Goal: Task Accomplishment & Management: Complete application form

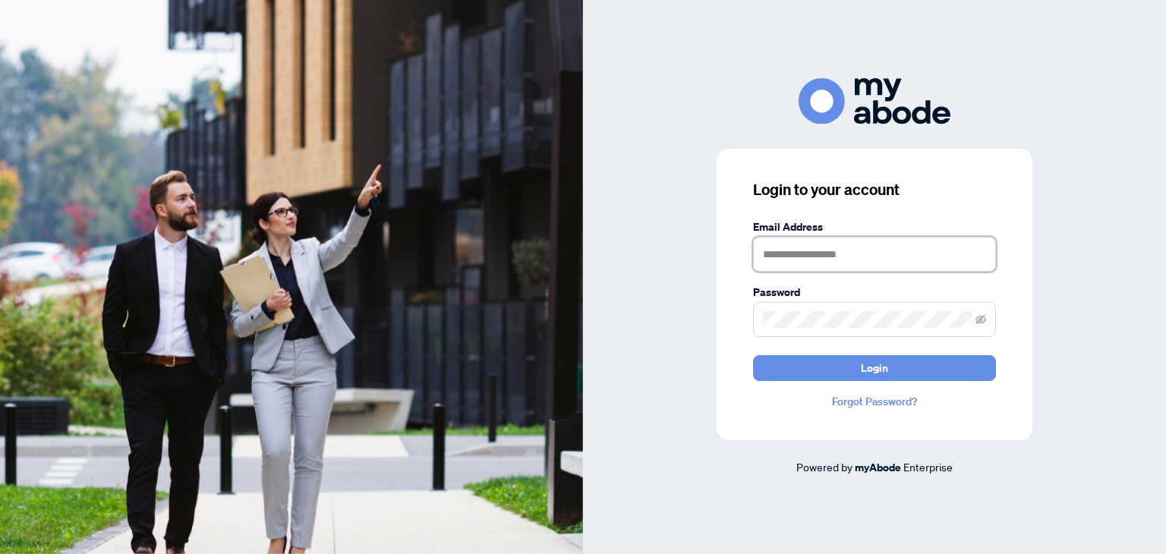
click at [842, 262] on input "text" at bounding box center [874, 254] width 243 height 35
type input "**********"
click at [978, 322] on icon "eye-invisible" at bounding box center [980, 319] width 11 height 9
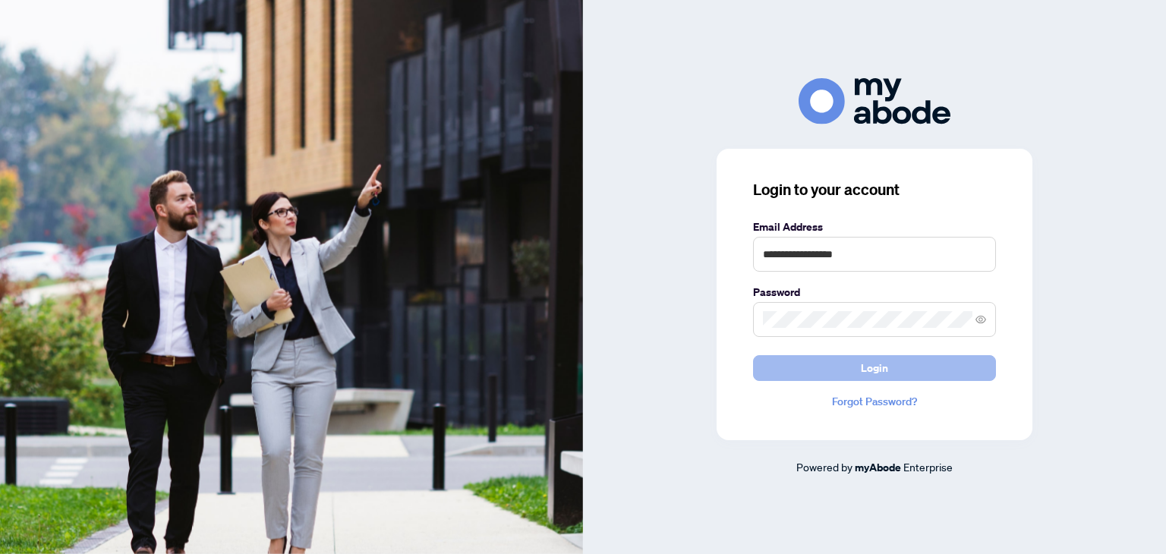
click at [888, 367] on button "Login" at bounding box center [874, 368] width 243 height 26
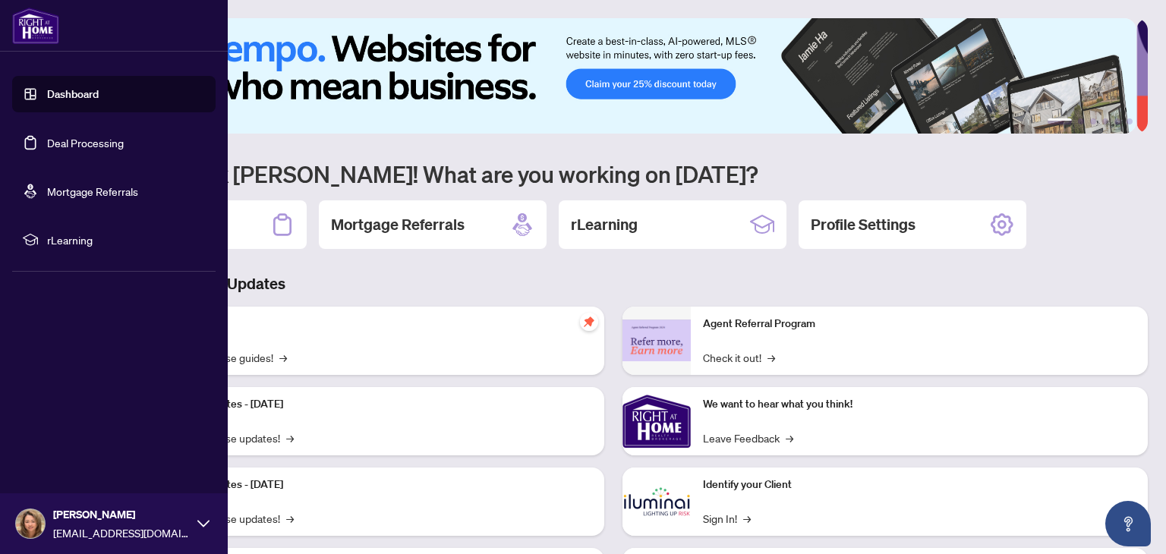
click at [100, 146] on link "Deal Processing" at bounding box center [85, 143] width 77 height 14
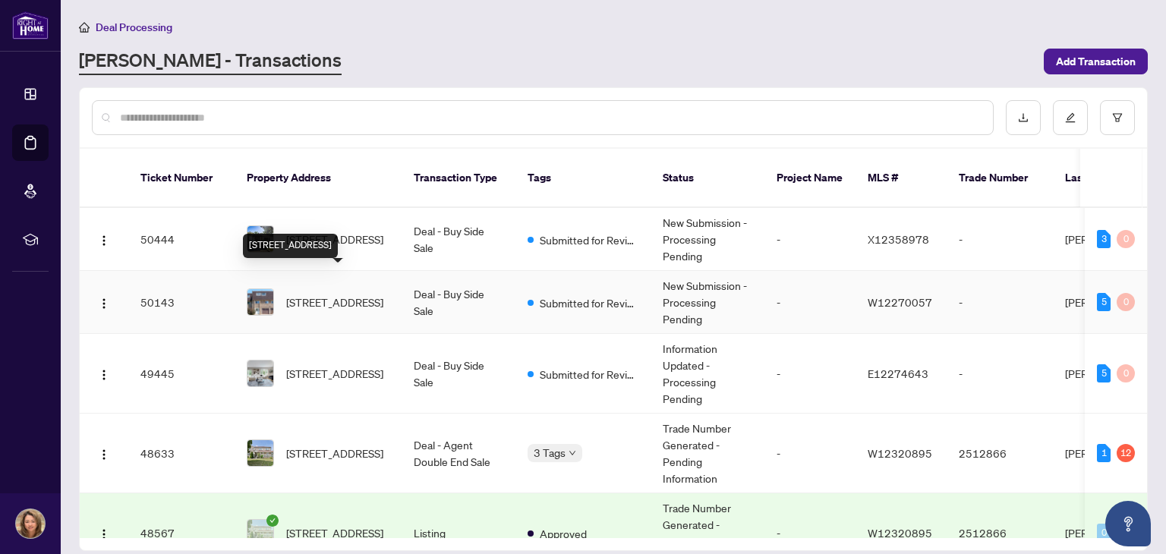
click at [344, 294] on span "[STREET_ADDRESS]" at bounding box center [334, 302] width 97 height 17
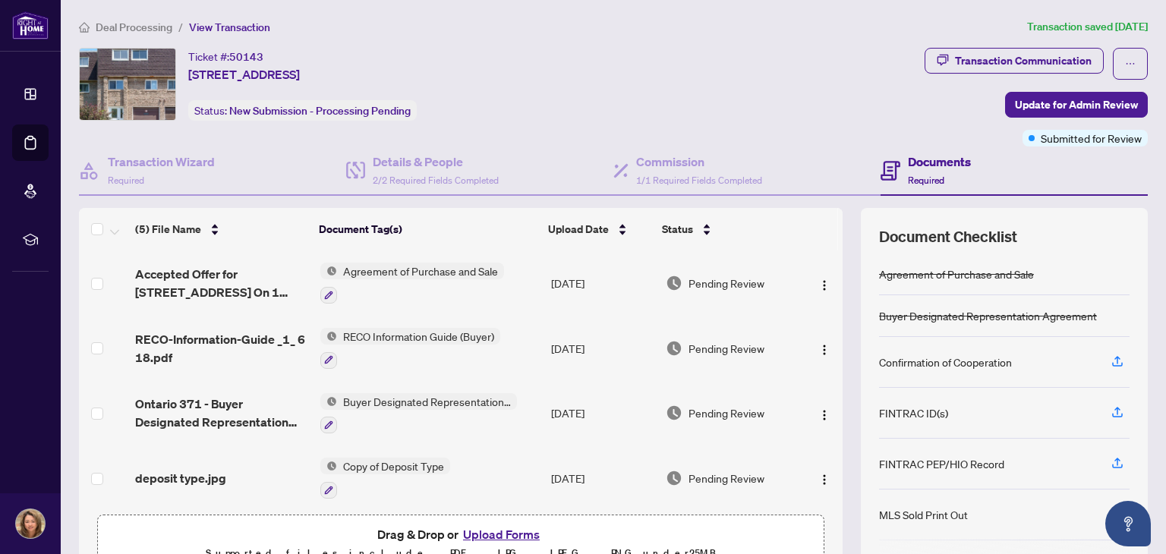
scroll to position [68, 0]
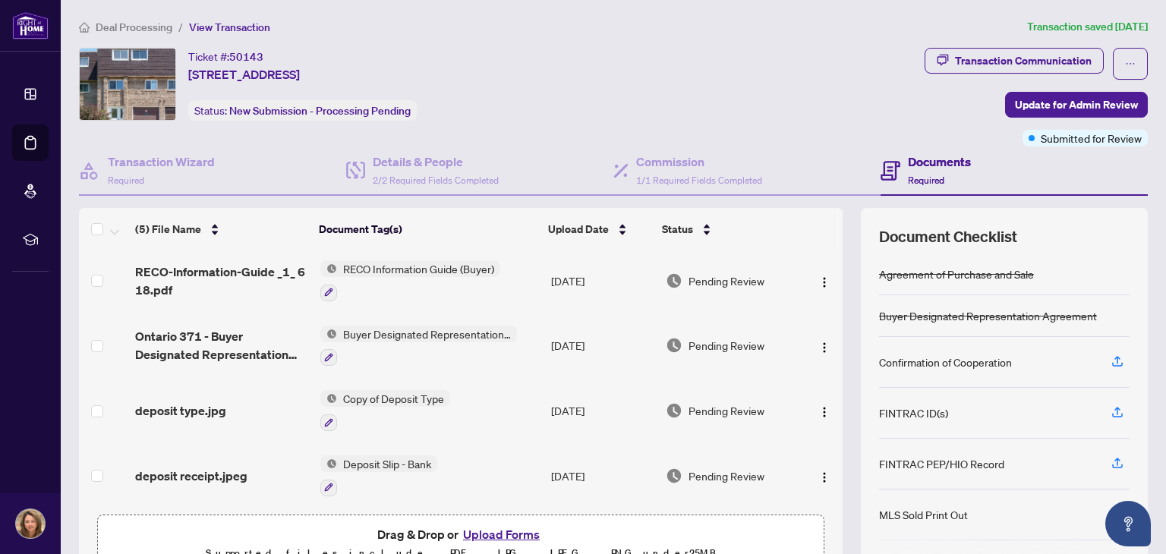
click at [496, 533] on button "Upload Forms" at bounding box center [501, 535] width 86 height 20
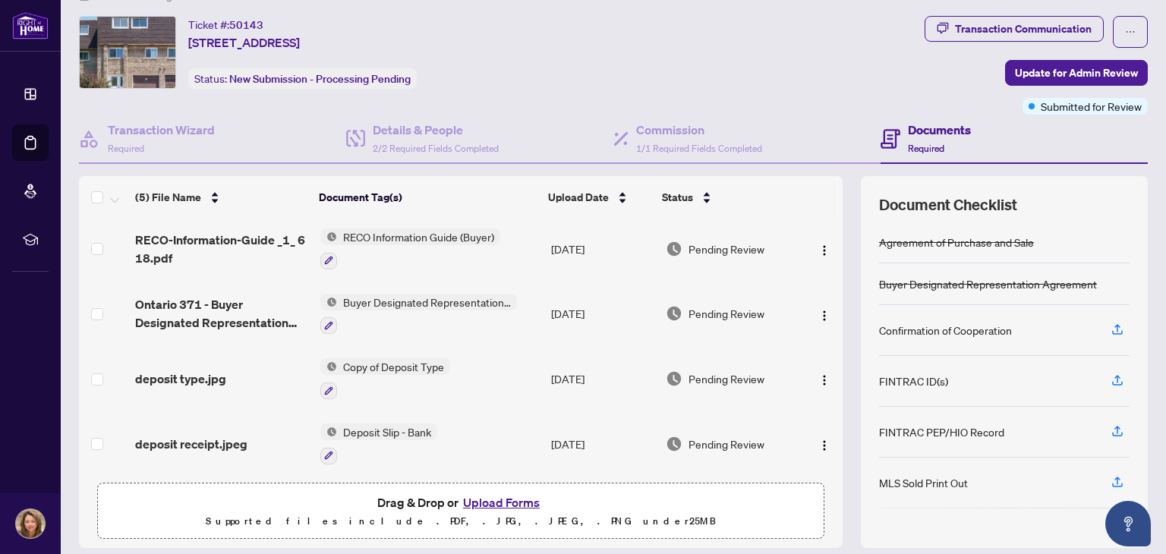
scroll to position [80, 0]
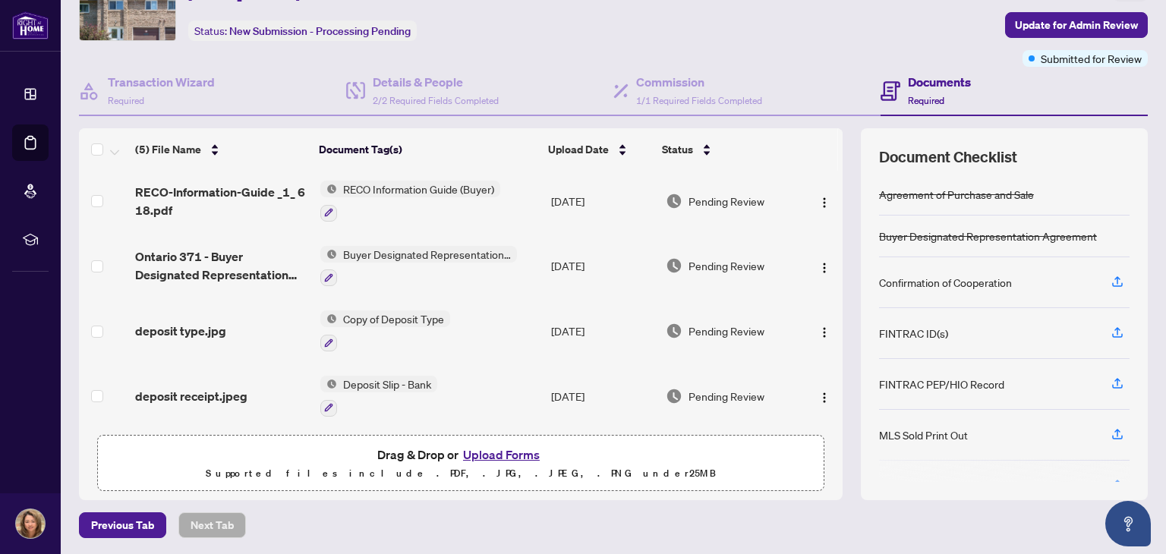
click at [506, 452] on button "Upload Forms" at bounding box center [501, 455] width 86 height 20
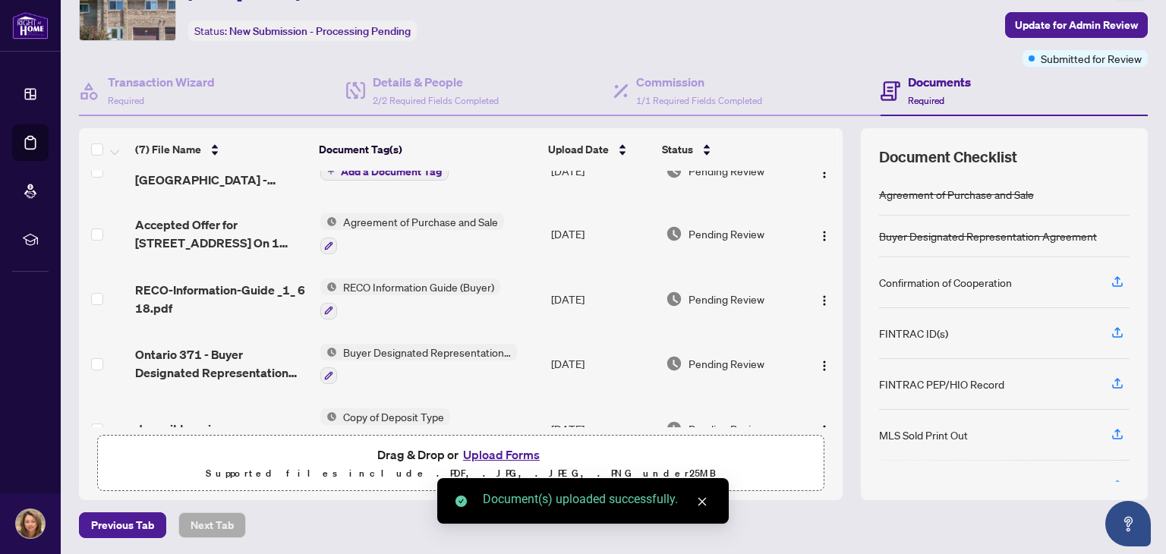
scroll to position [0, 0]
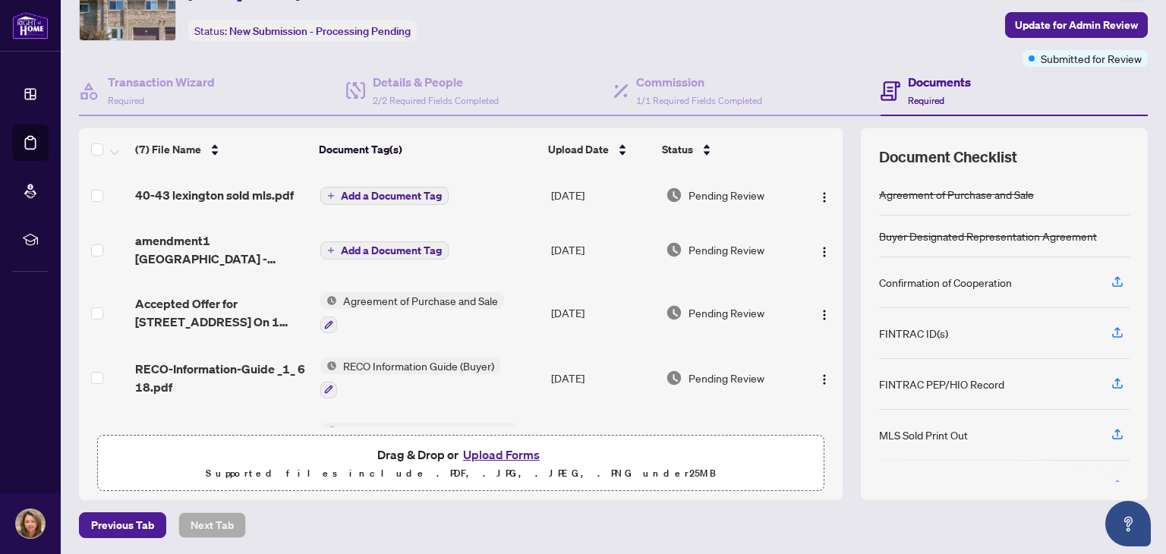
click at [371, 246] on span "Add a Document Tag" at bounding box center [391, 250] width 101 height 11
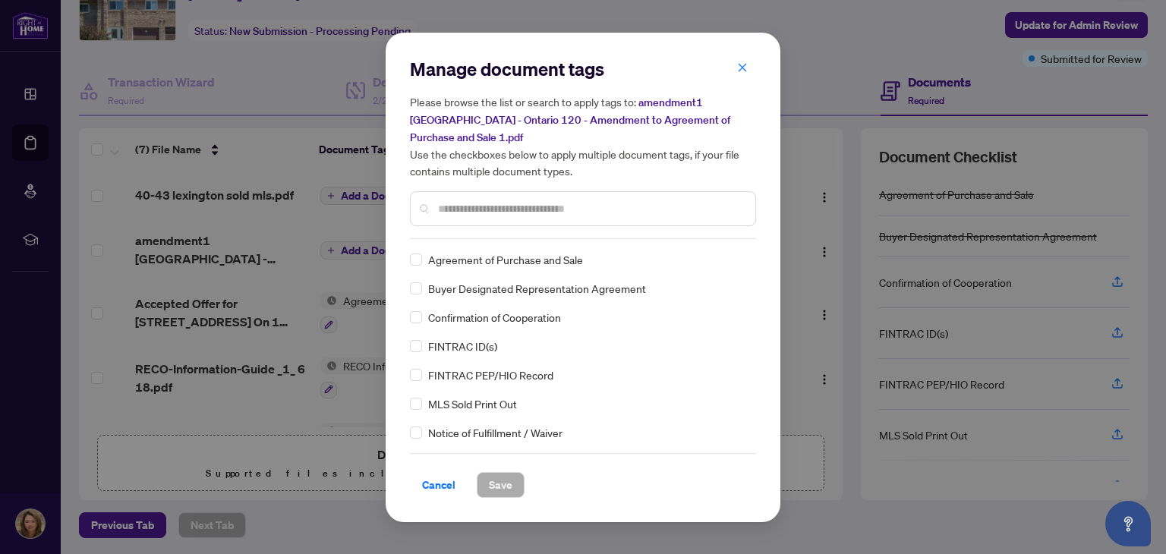
click at [492, 222] on div "Manage document tags Please browse the list or search to apply tags to: [STREET…" at bounding box center [583, 148] width 346 height 182
click at [510, 203] on input "text" at bounding box center [590, 208] width 305 height 17
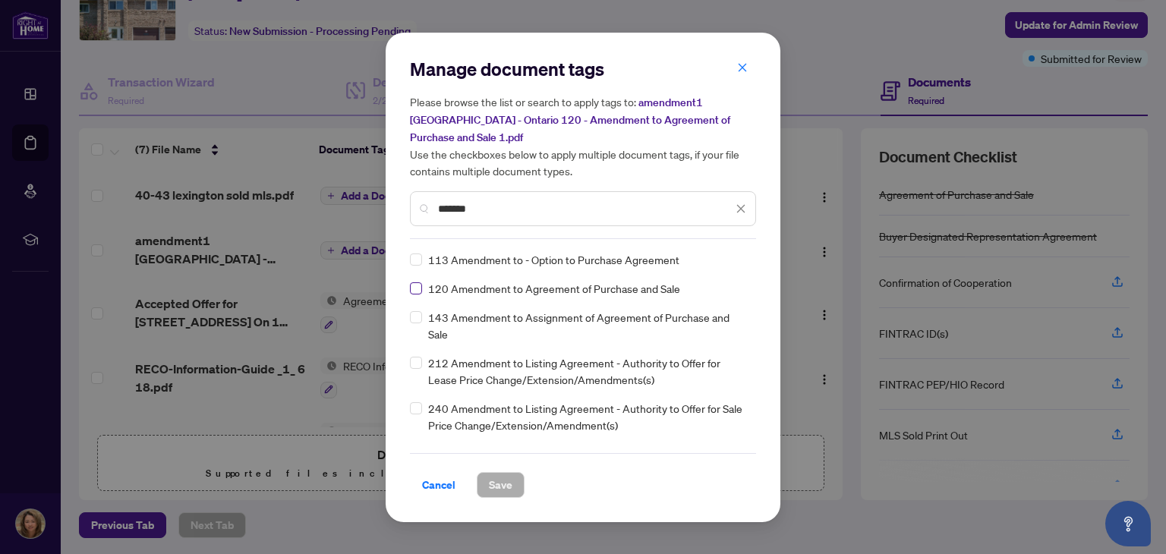
type input "*******"
click at [503, 473] on span "Save" at bounding box center [501, 485] width 24 height 24
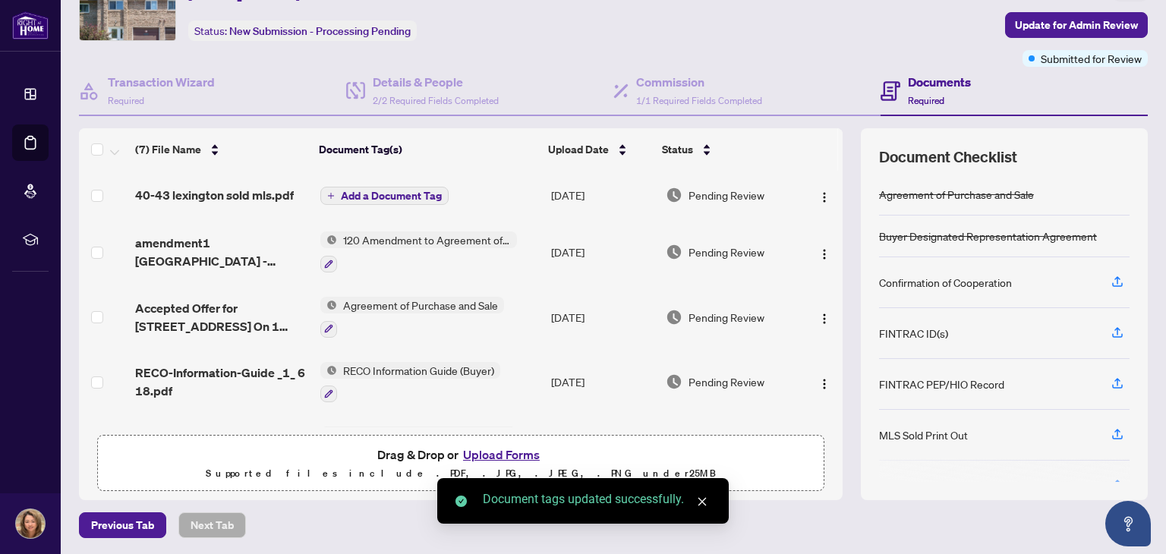
click at [486, 454] on button "Upload Forms" at bounding box center [501, 455] width 86 height 20
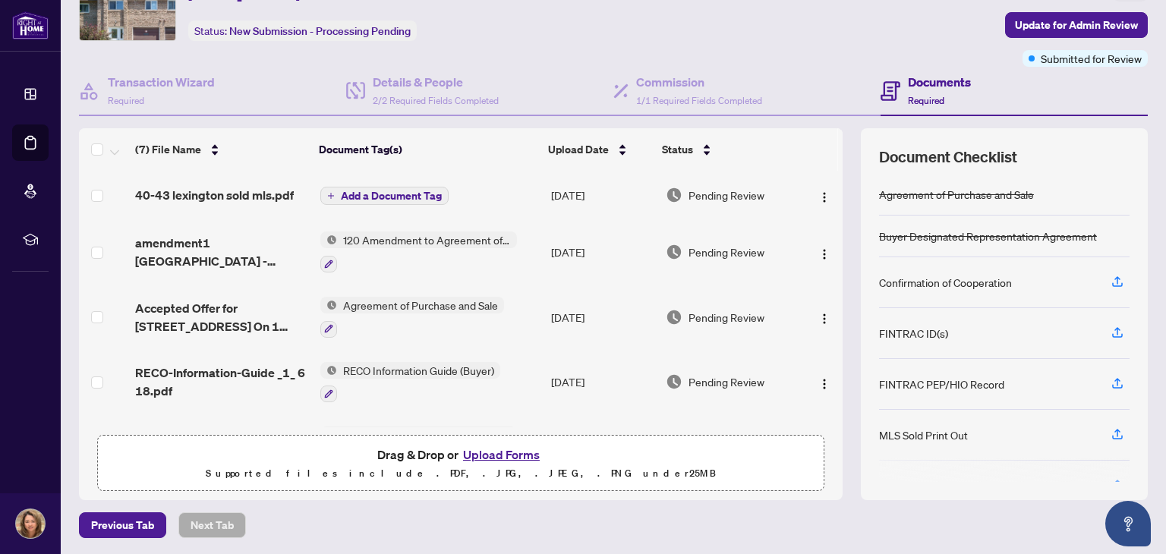
click at [388, 192] on span "Add a Document Tag" at bounding box center [391, 196] width 101 height 11
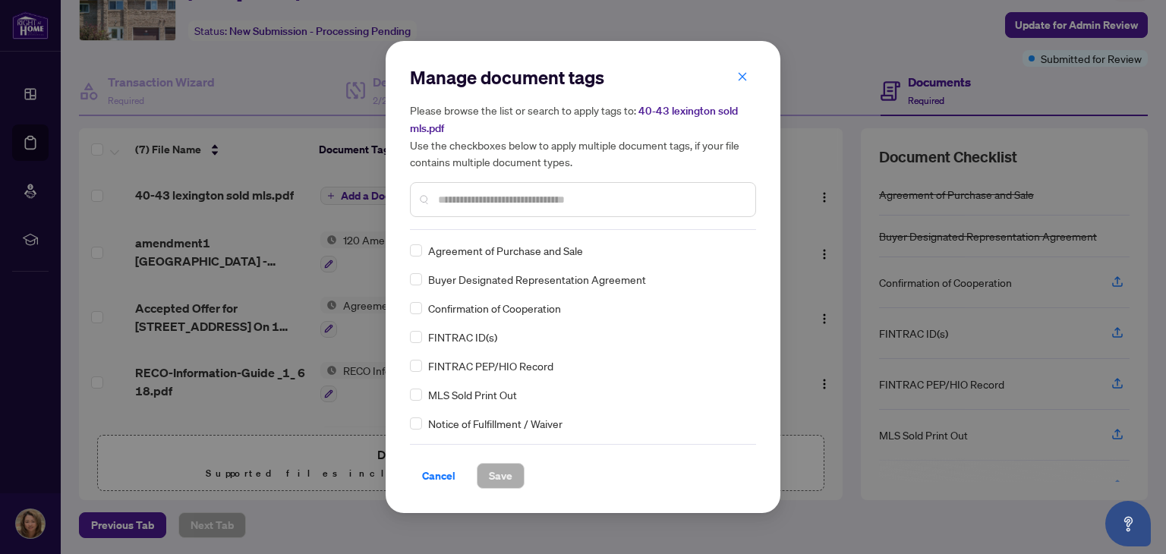
click at [552, 194] on input "text" at bounding box center [590, 199] width 305 height 17
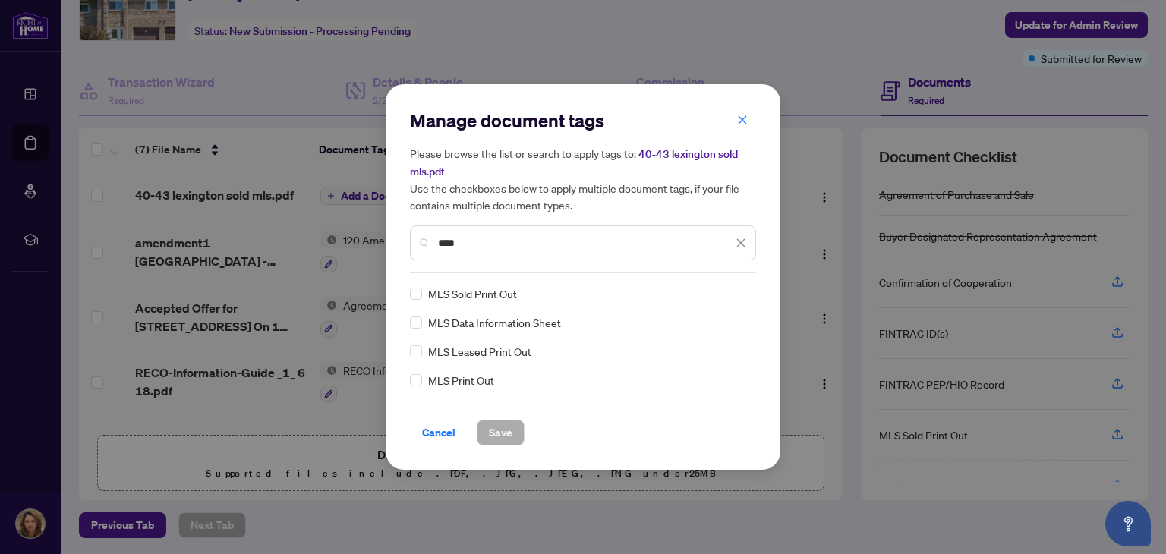
type input "***"
click at [503, 432] on span "Save" at bounding box center [501, 433] width 24 height 24
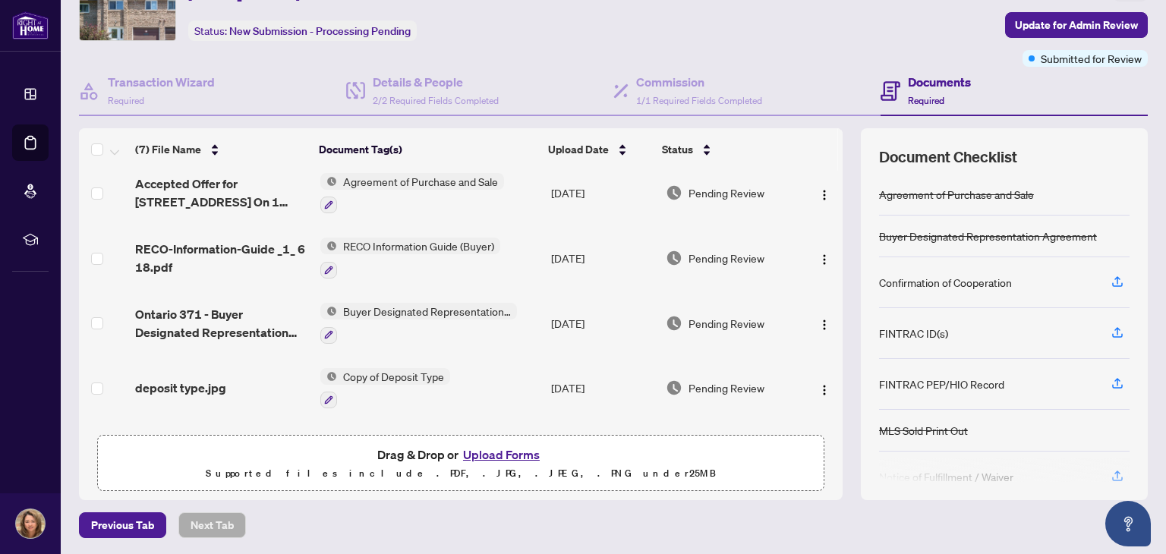
scroll to position [195, 0]
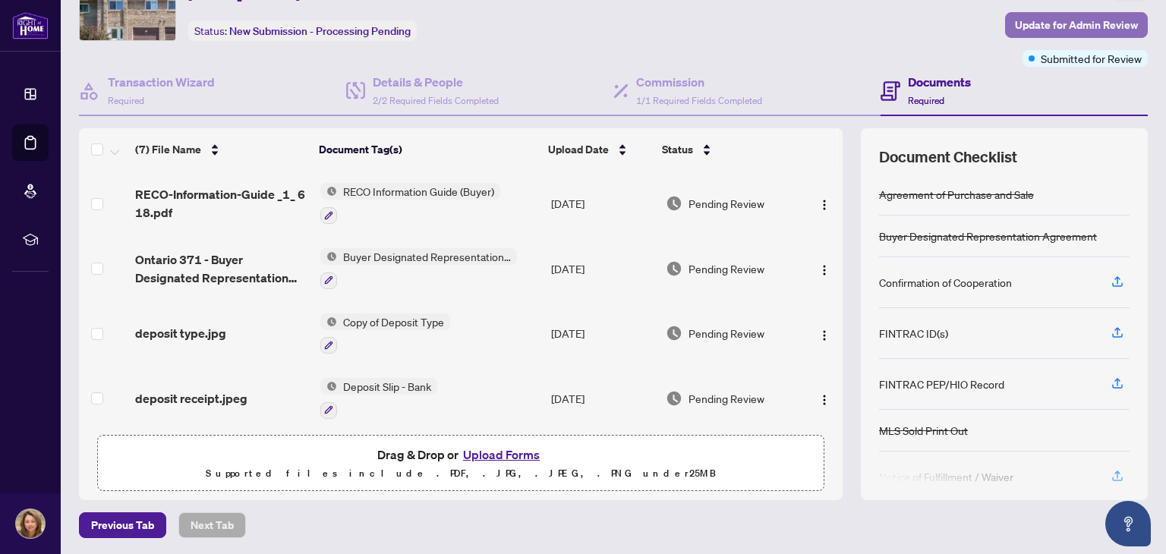
click at [1064, 19] on span "Update for Admin Review" at bounding box center [1076, 25] width 123 height 24
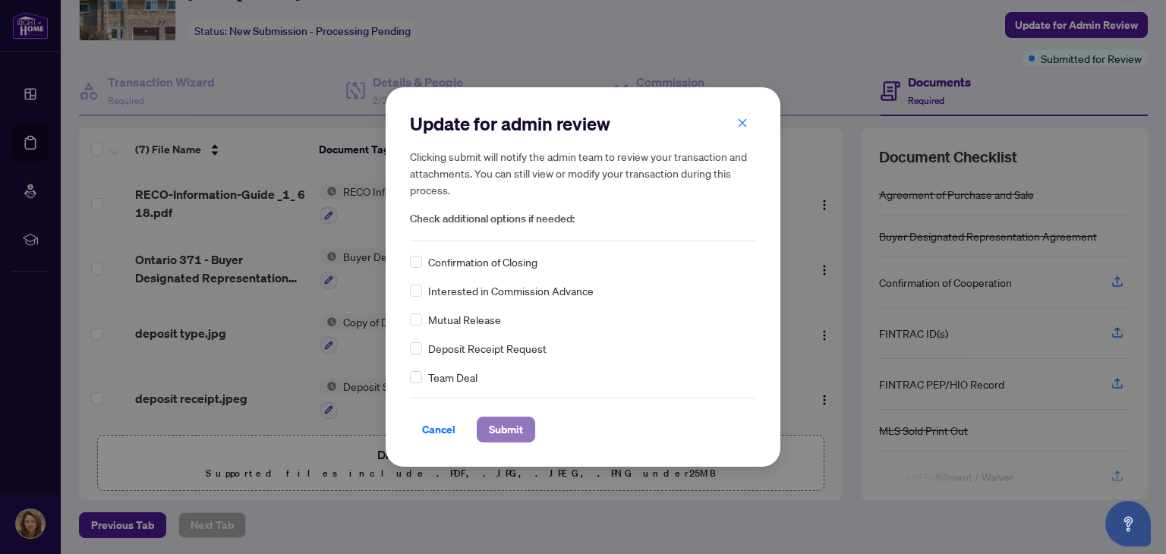
click at [514, 428] on span "Submit" at bounding box center [506, 430] width 34 height 24
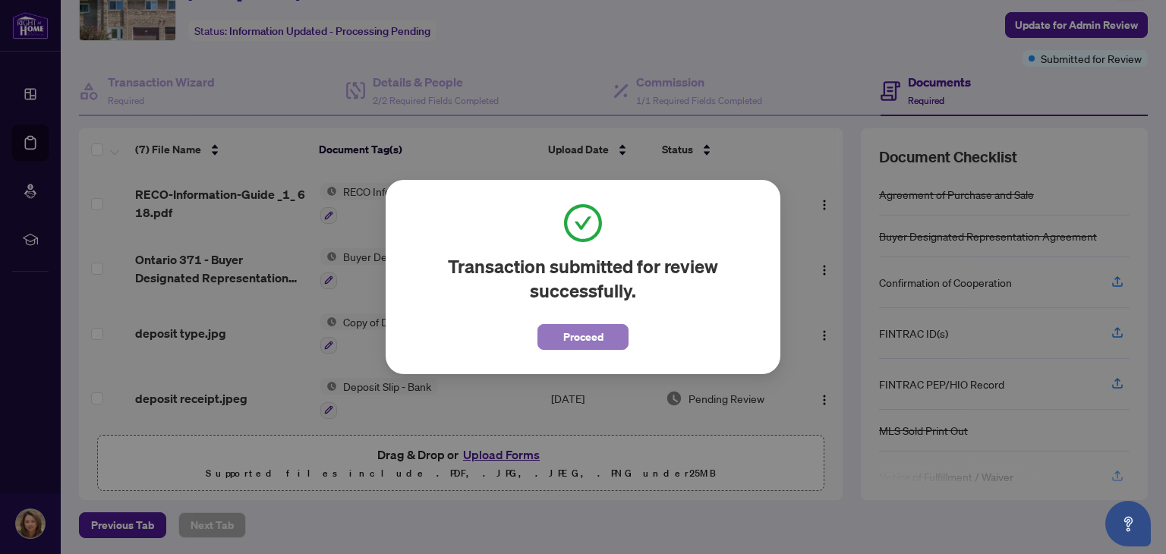
click at [598, 328] on span "Proceed" at bounding box center [583, 337] width 40 height 24
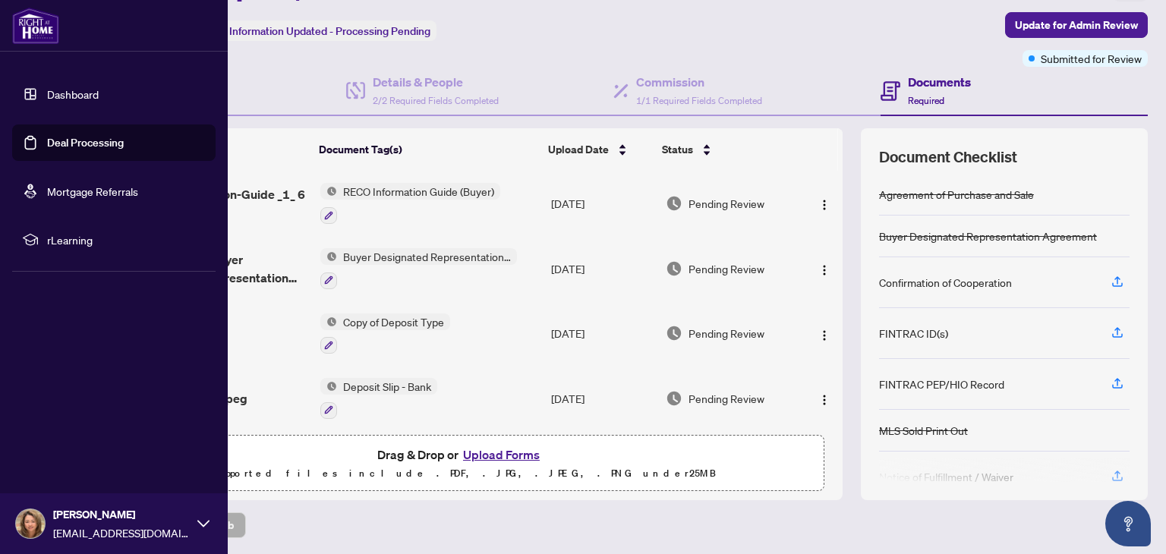
click at [93, 146] on link "Deal Processing" at bounding box center [85, 143] width 77 height 14
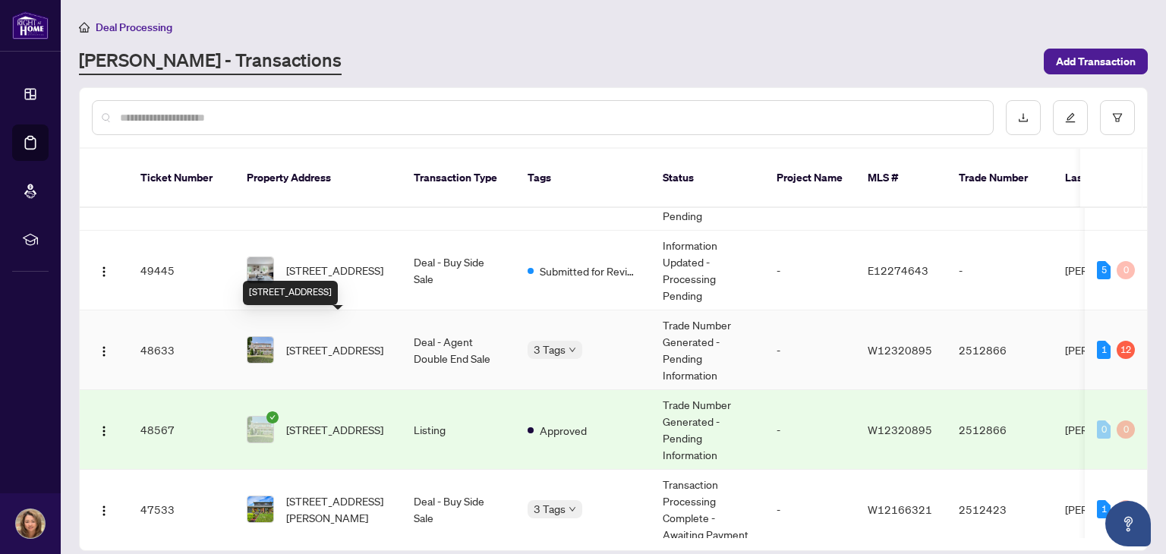
scroll to position [132, 0]
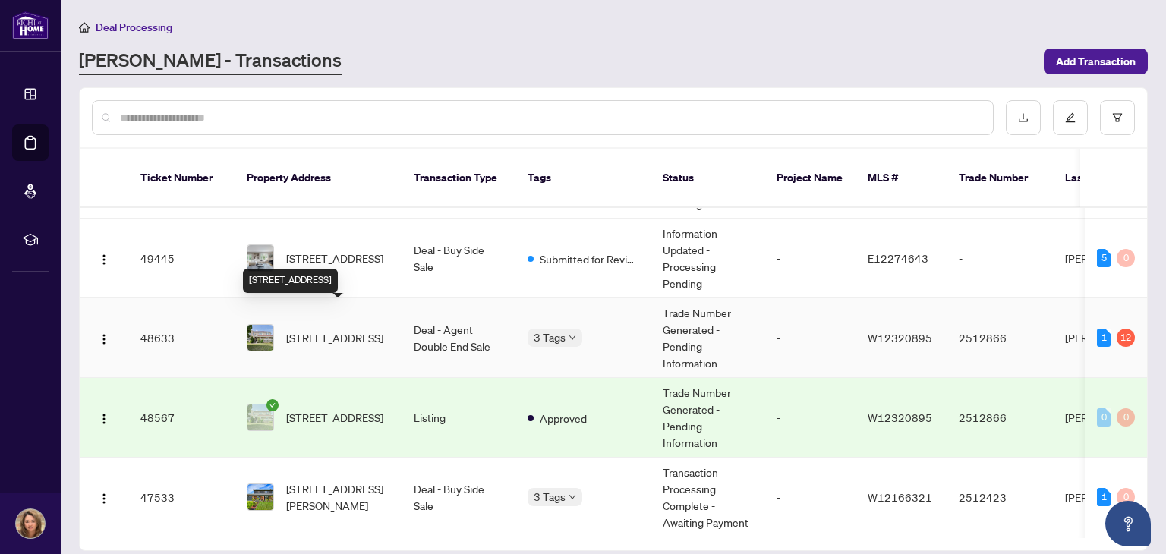
click at [309, 329] on span "[STREET_ADDRESS]" at bounding box center [334, 337] width 97 height 17
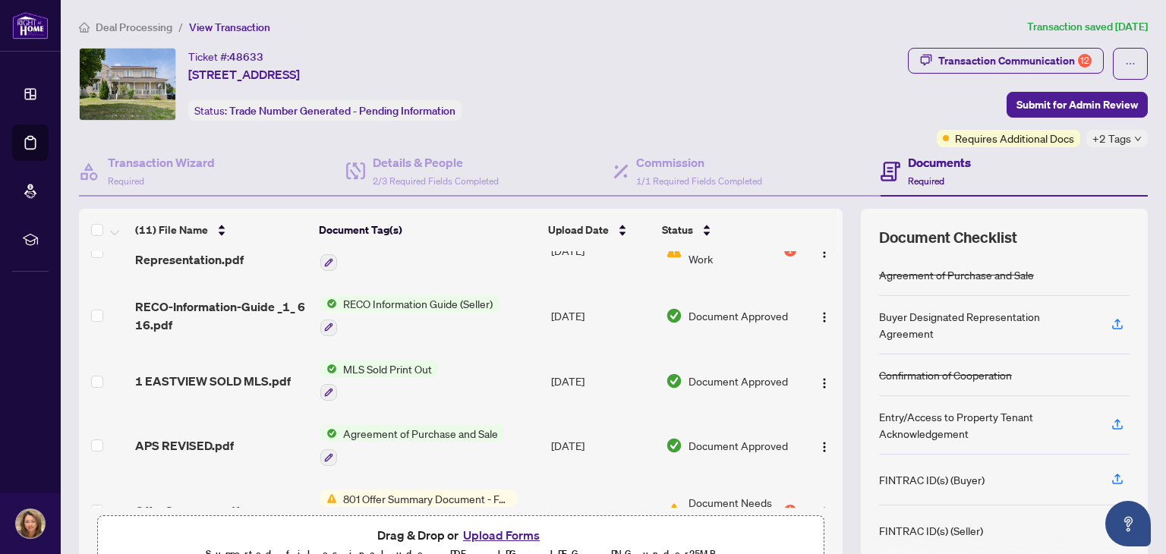
scroll to position [448, 0]
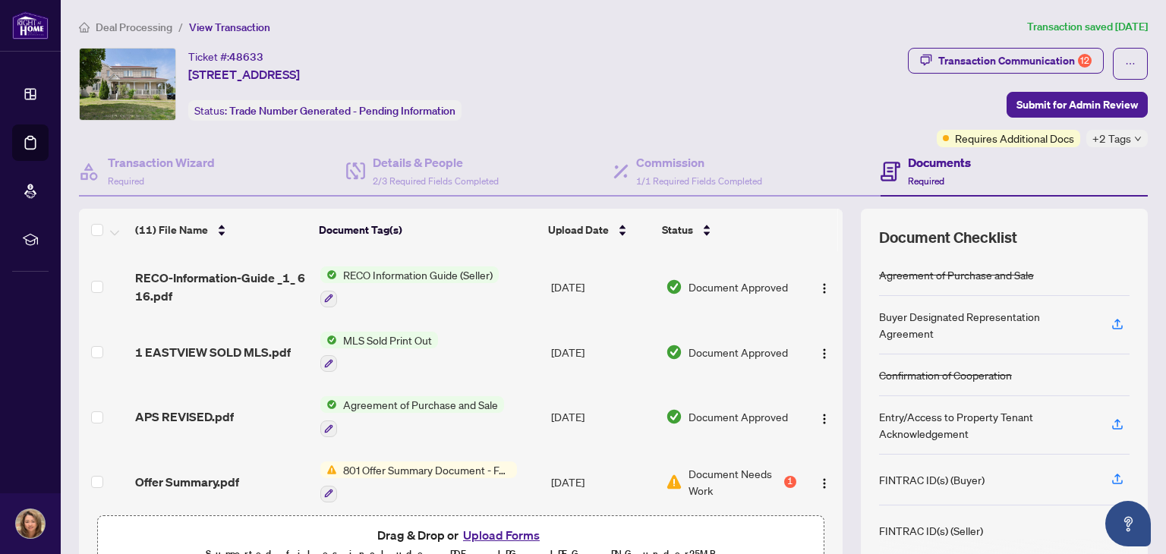
click at [424, 396] on span "Agreement of Purchase and Sale" at bounding box center [420, 404] width 167 height 17
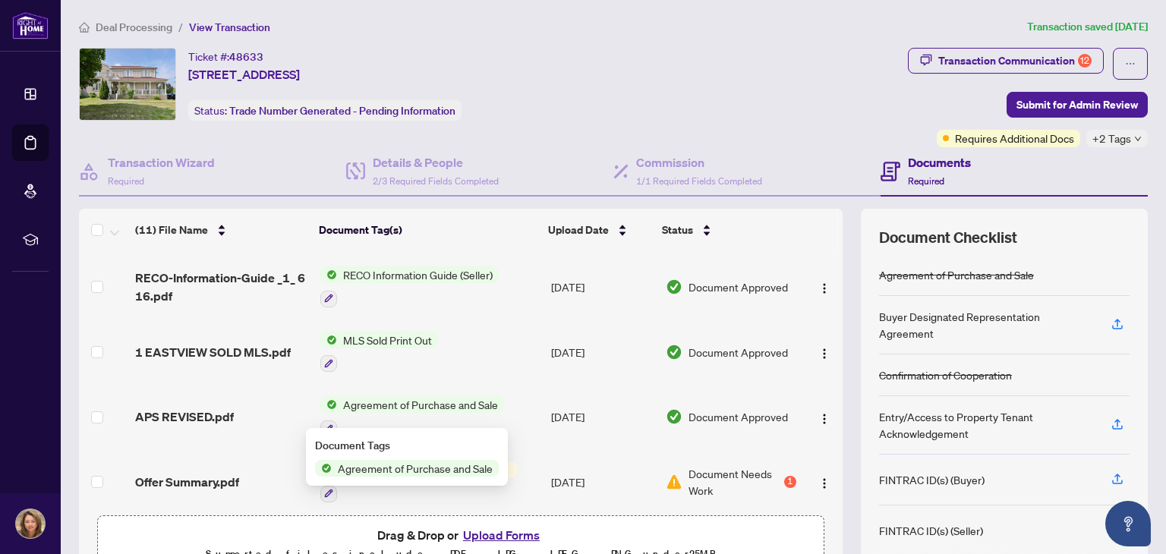
click at [398, 471] on span "Agreement of Purchase and Sale" at bounding box center [415, 468] width 167 height 17
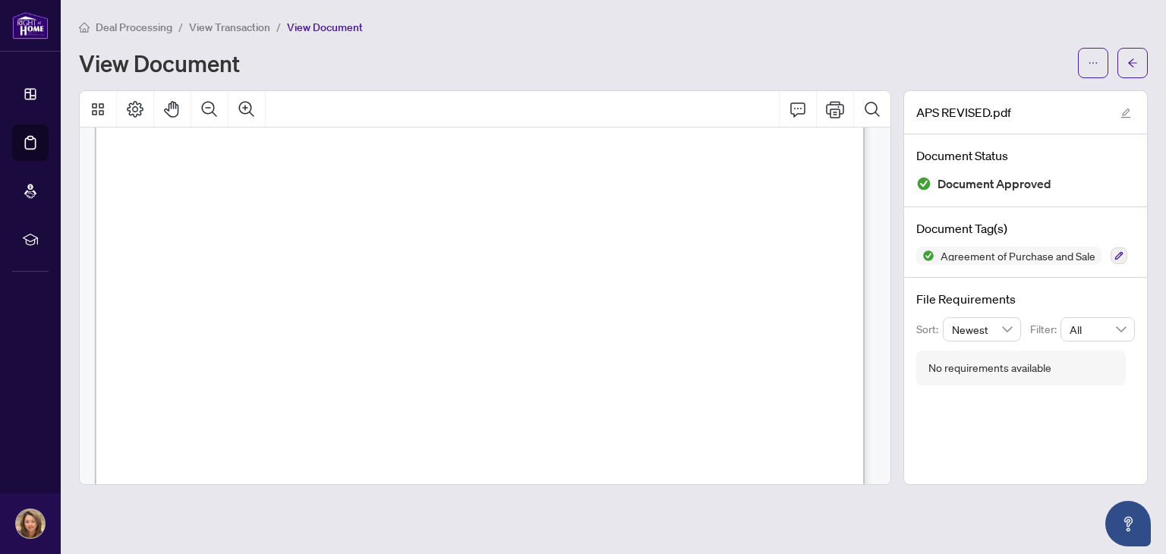
scroll to position [132, 0]
drag, startPoint x: 809, startPoint y: 277, endPoint x: 759, endPoint y: 279, distance: 50.1
click at [759, 11] on p "Form 100 Revised 2024 Page 1 of 7 The trademarks REALTOR®, REALTORS®, MLS®, Mul…" at bounding box center [732, 11] width 1275 height 0
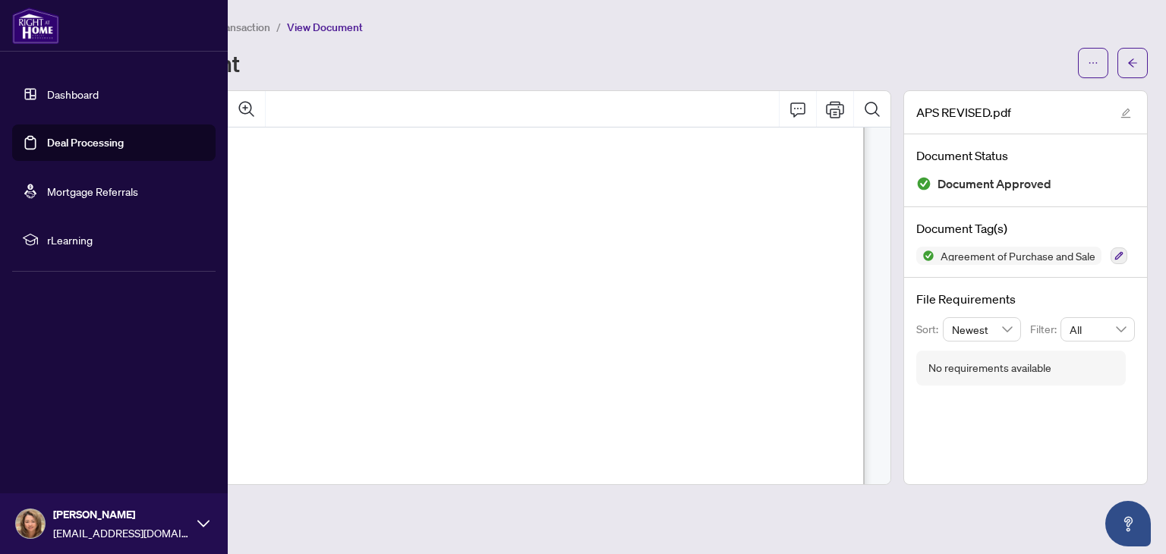
click at [80, 143] on link "Deal Processing" at bounding box center [85, 143] width 77 height 14
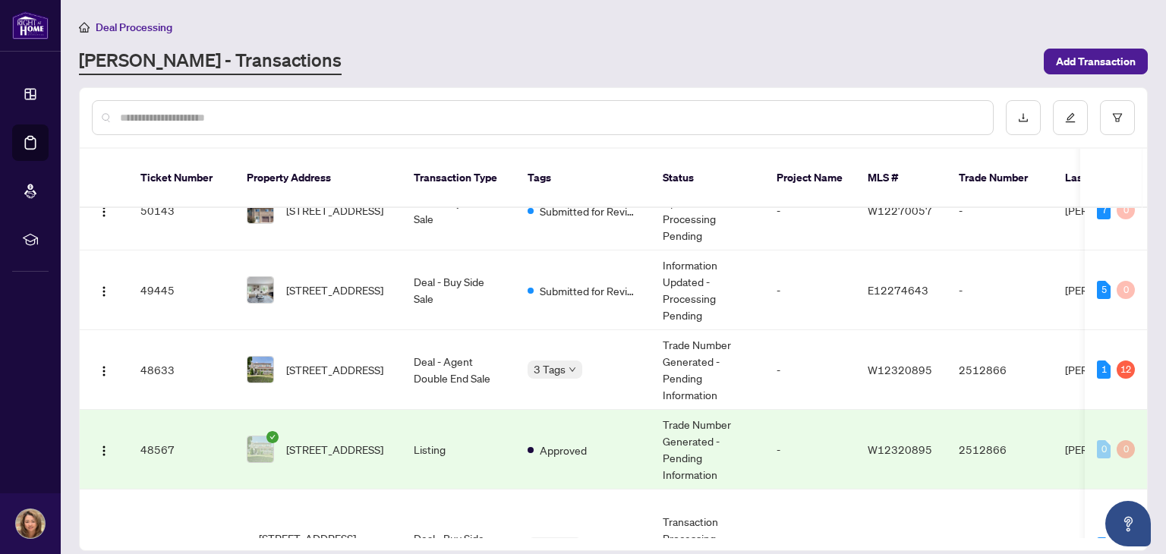
scroll to position [124, 0]
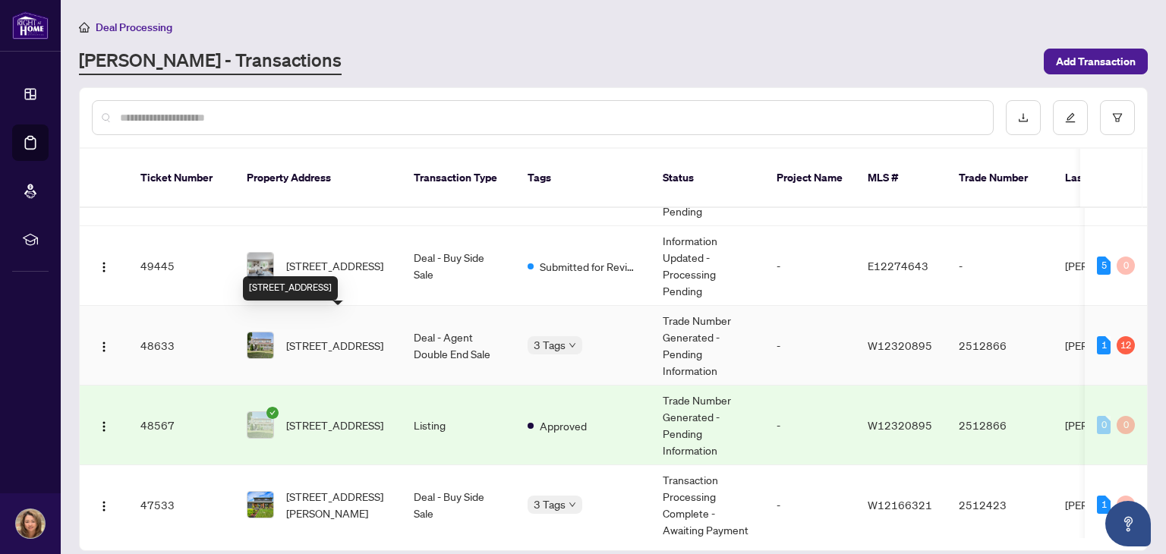
click at [332, 337] on span "[STREET_ADDRESS]" at bounding box center [334, 345] width 97 height 17
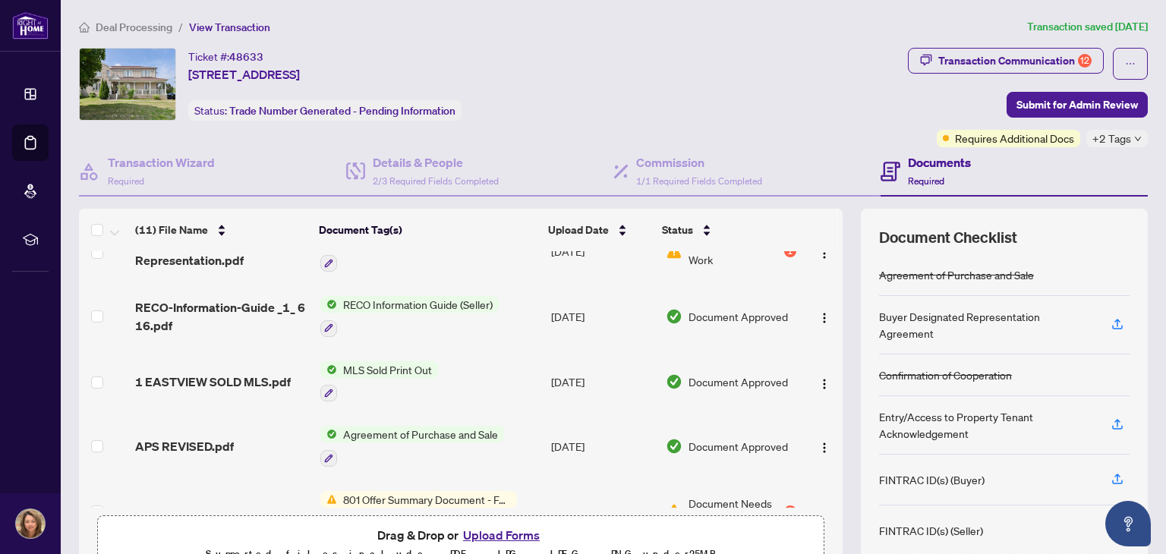
scroll to position [448, 0]
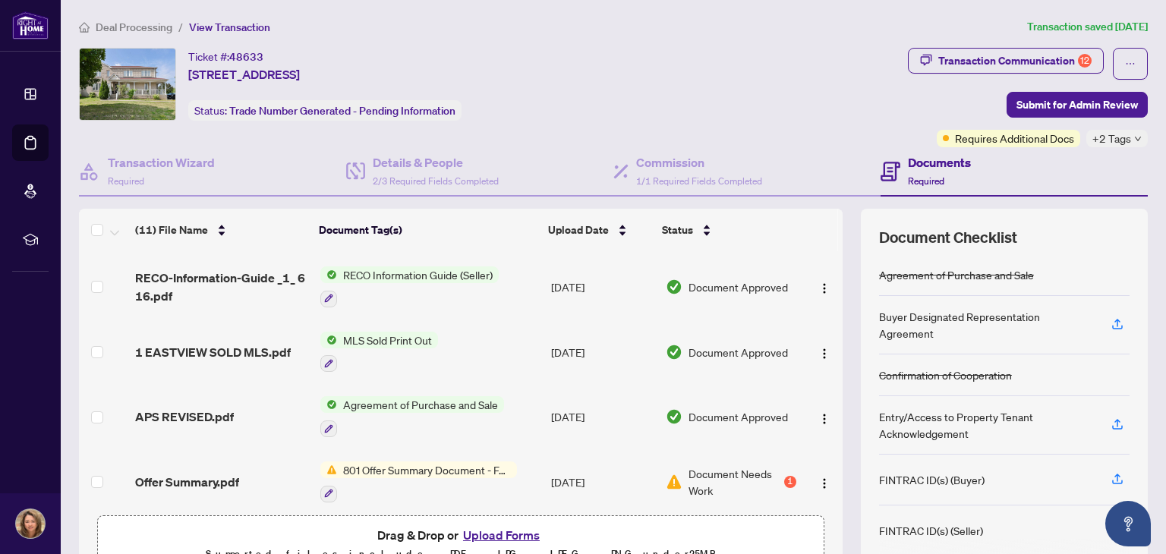
click at [515, 530] on button "Upload Forms" at bounding box center [501, 535] width 86 height 20
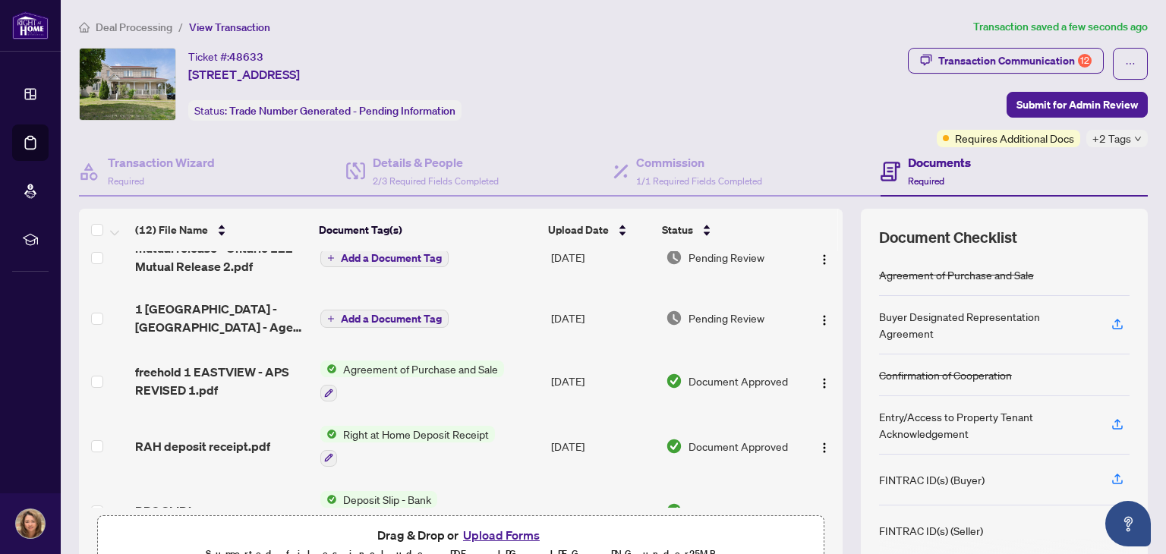
scroll to position [0, 0]
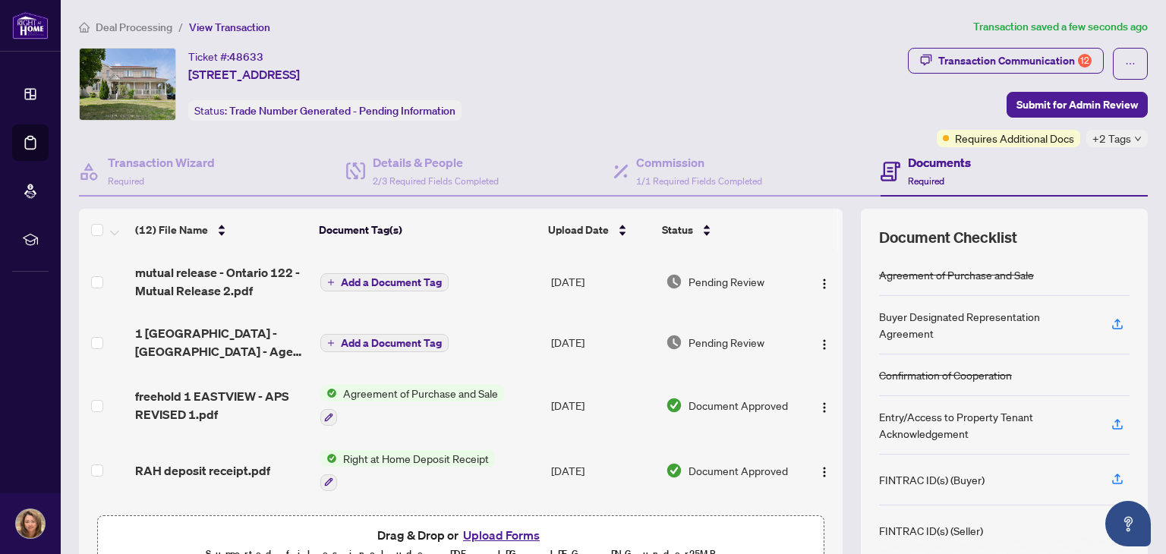
click at [383, 280] on span "Add a Document Tag" at bounding box center [391, 282] width 101 height 11
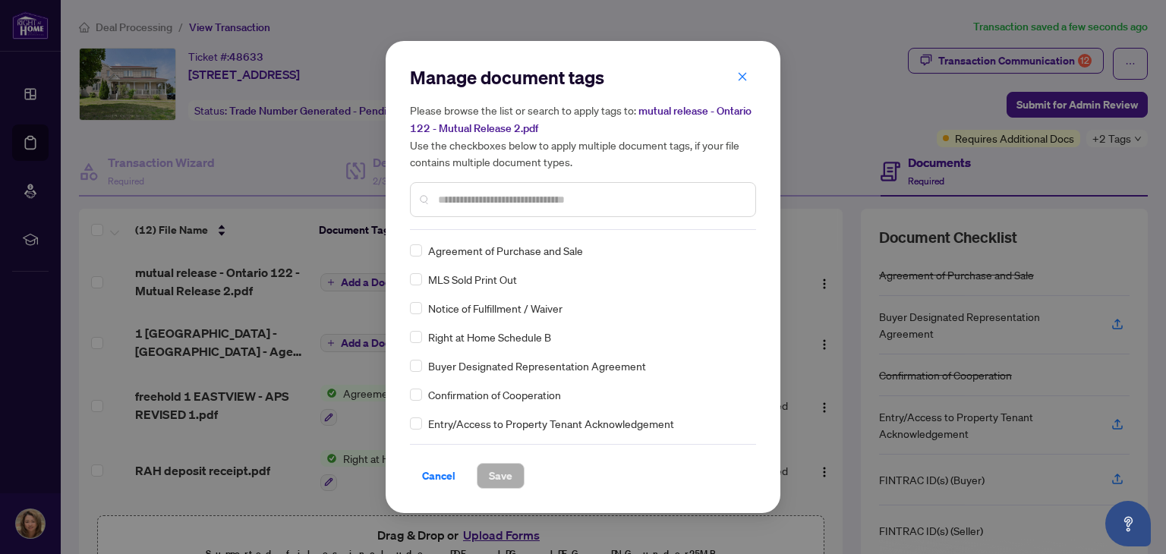
click at [547, 197] on input "text" at bounding box center [590, 199] width 305 height 17
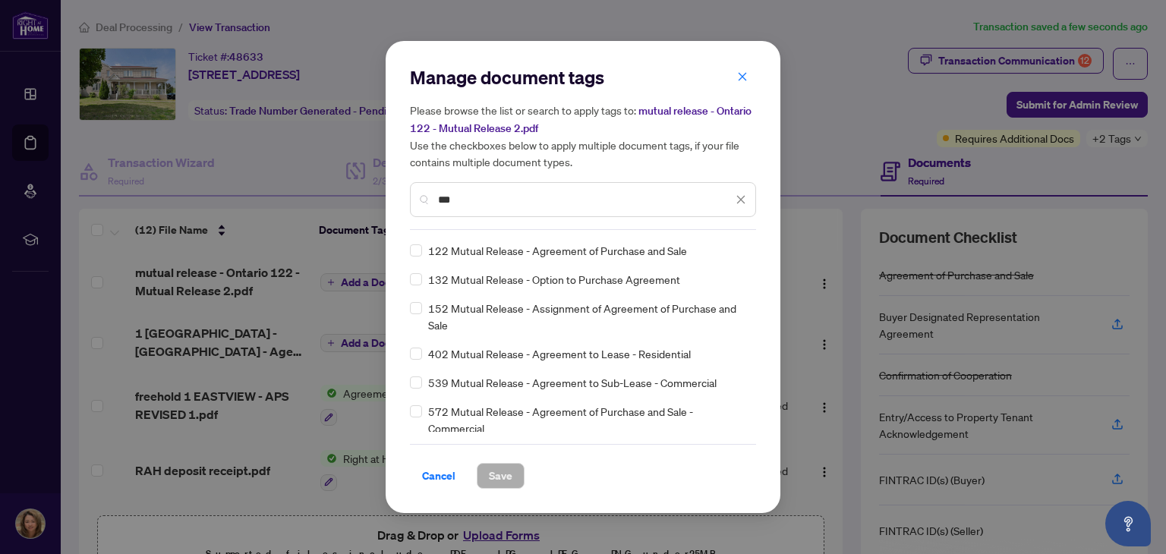
type input "***"
click at [498, 468] on span "Save" at bounding box center [501, 476] width 24 height 24
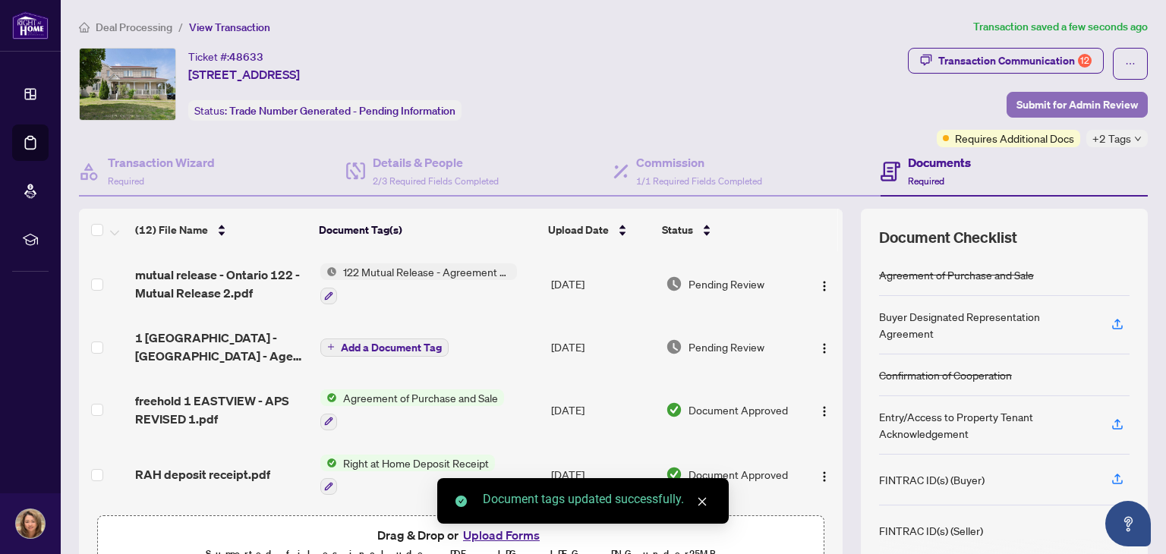
click at [1045, 104] on span "Submit for Admin Review" at bounding box center [1076, 105] width 121 height 24
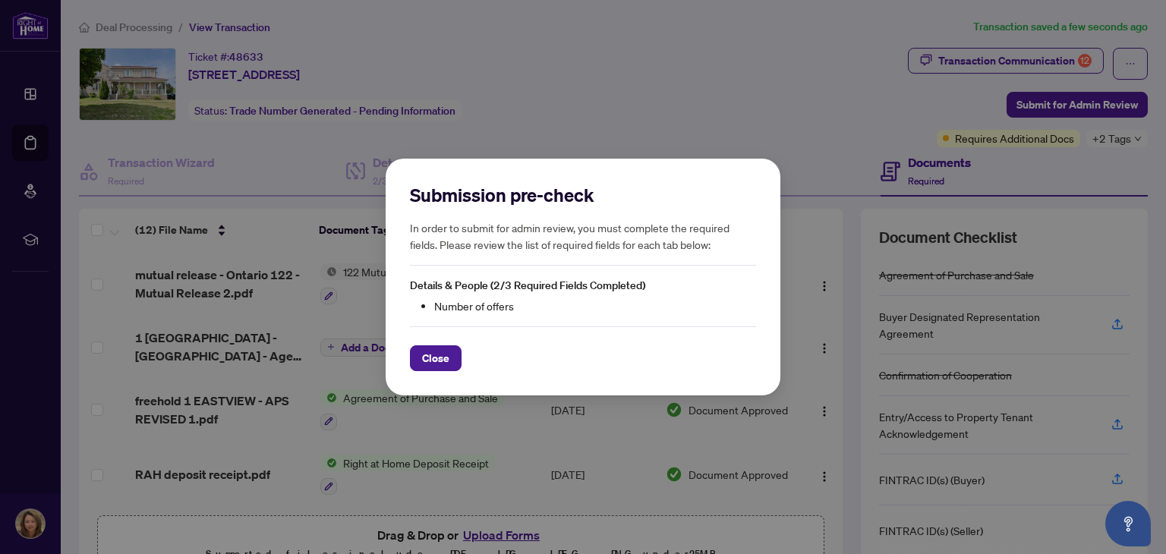
click at [473, 414] on div "Submission pre-check In order to submit for admin review, you must complete the…" at bounding box center [583, 277] width 1166 height 554
click at [423, 344] on div "Close" at bounding box center [583, 348] width 346 height 45
click at [427, 354] on span "Close" at bounding box center [435, 358] width 27 height 24
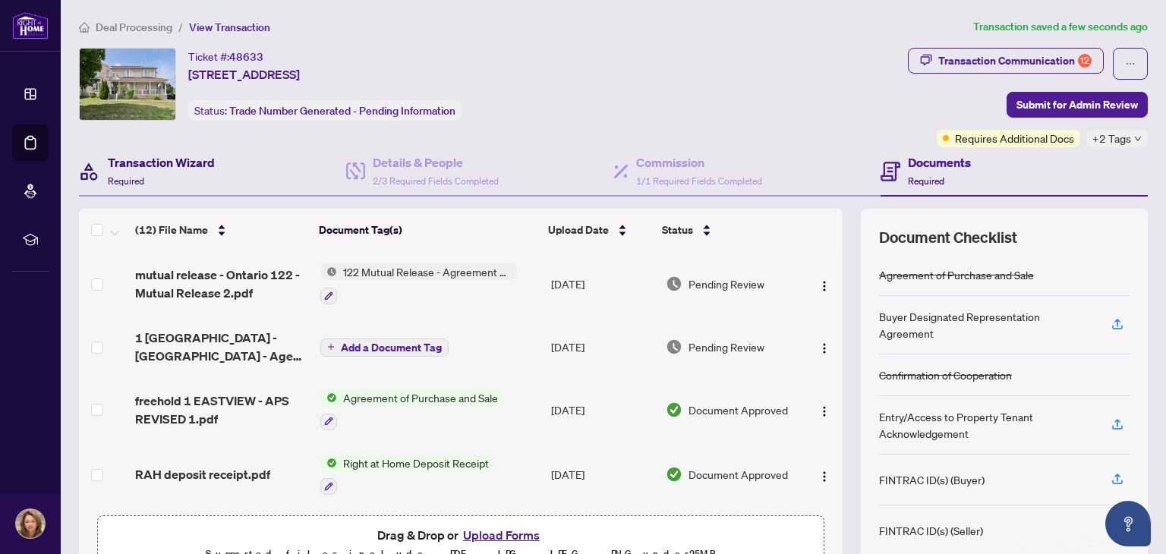
click at [182, 165] on h4 "Transaction Wizard" at bounding box center [161, 162] width 107 height 18
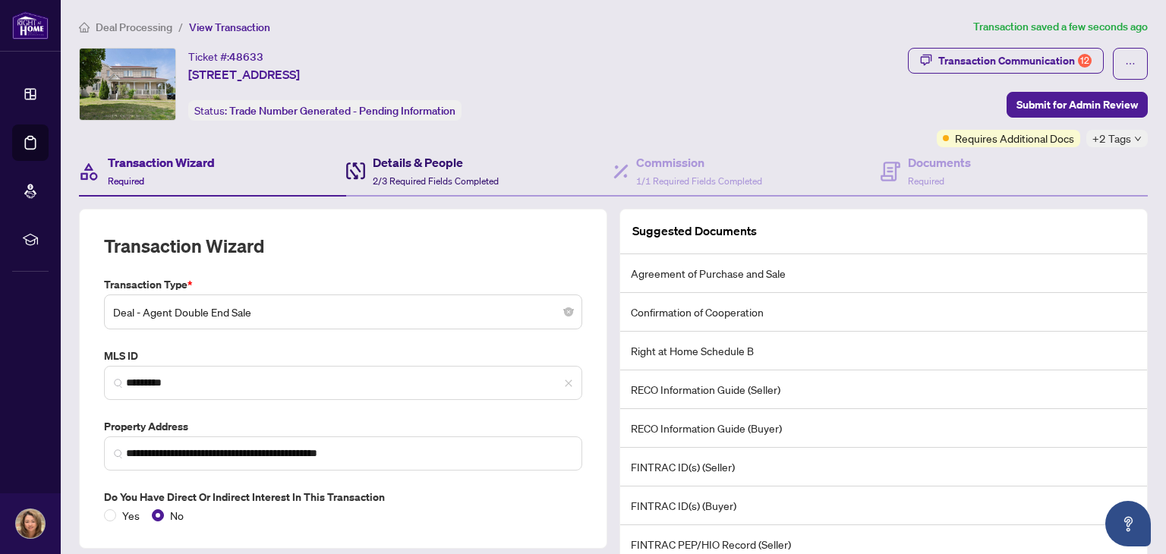
click at [389, 168] on h4 "Details & People" at bounding box center [436, 162] width 126 height 18
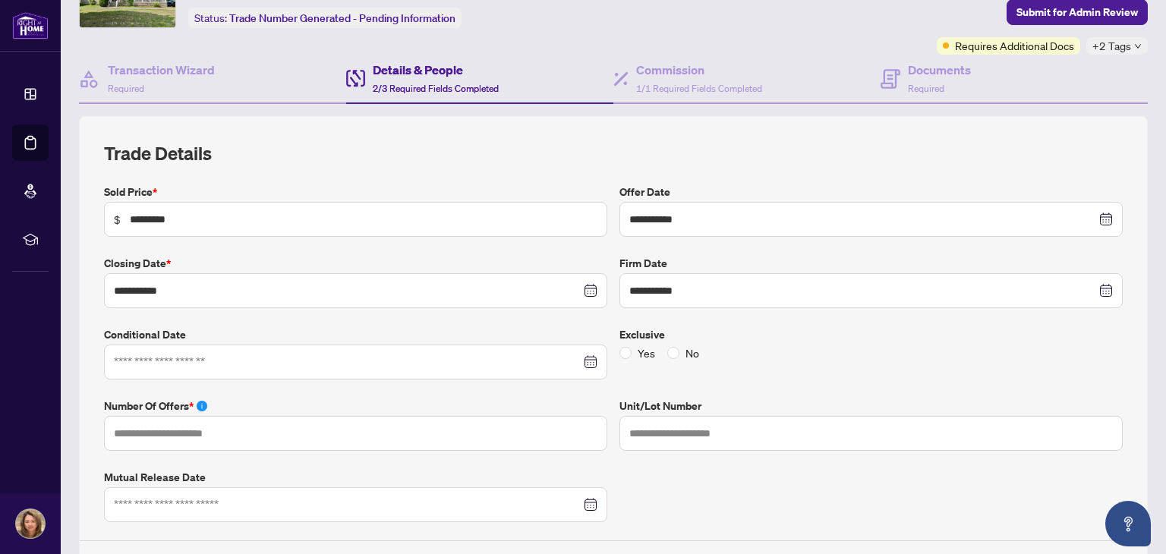
scroll to position [96, 0]
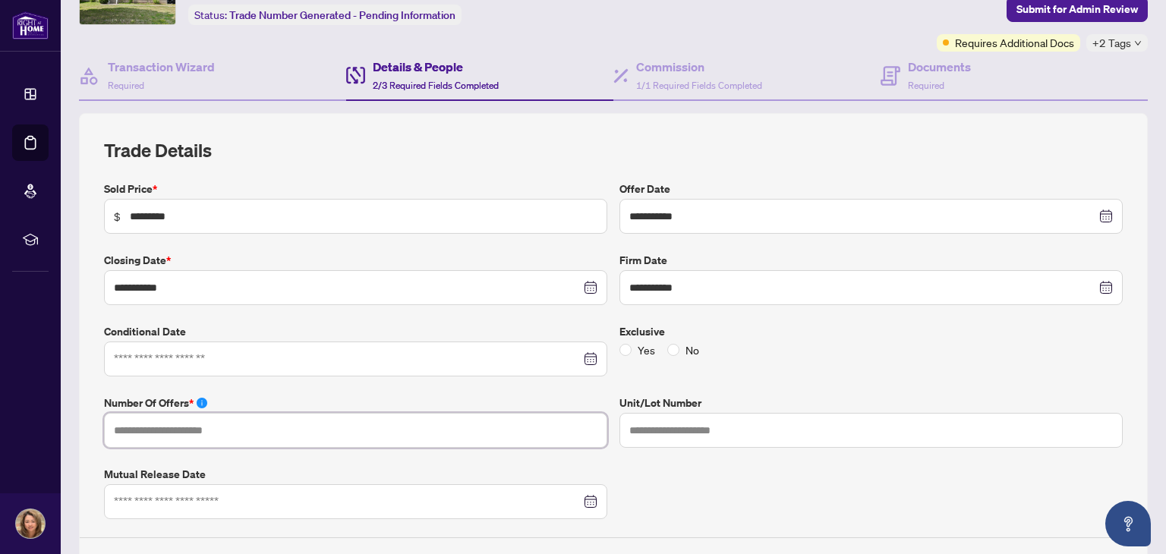
click at [320, 433] on input "text" at bounding box center [355, 430] width 503 height 35
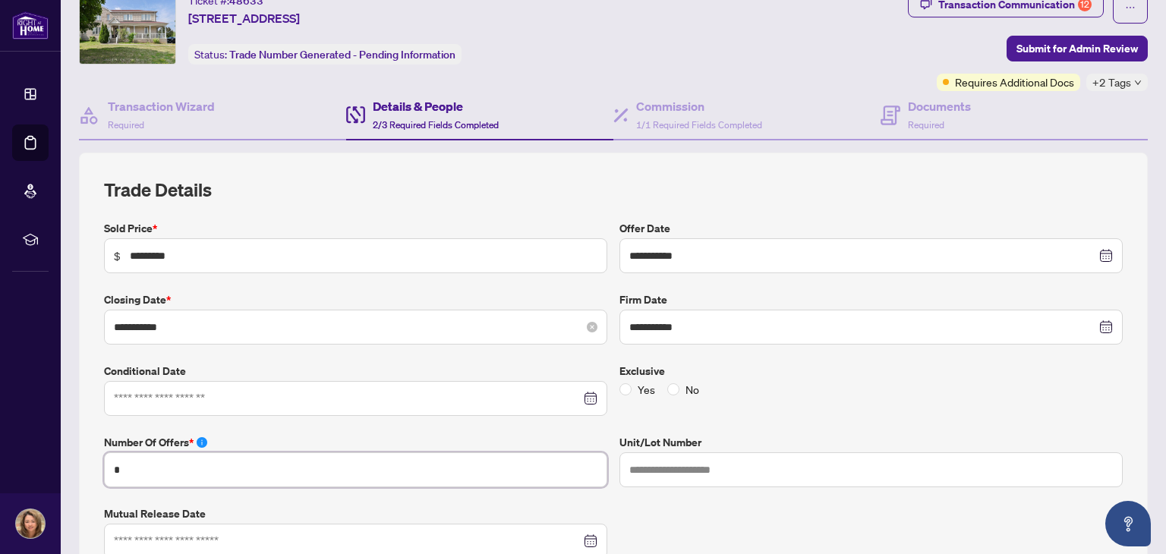
scroll to position [0, 0]
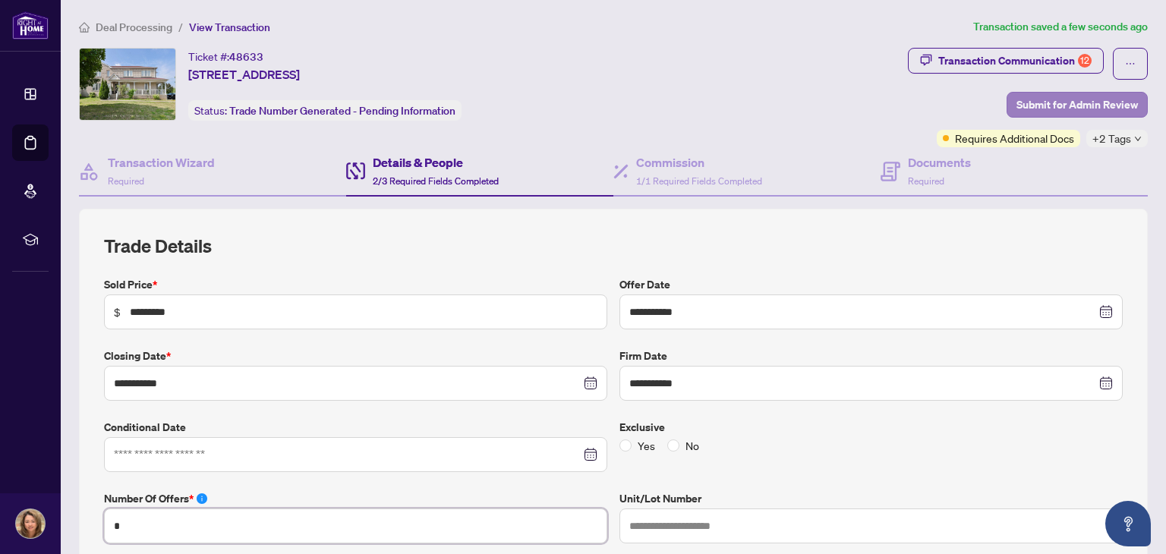
type input "*"
click at [1055, 106] on span "Submit for Admin Review" at bounding box center [1076, 105] width 121 height 24
click at [1035, 100] on span "Submit for Admin Review" at bounding box center [1076, 105] width 121 height 24
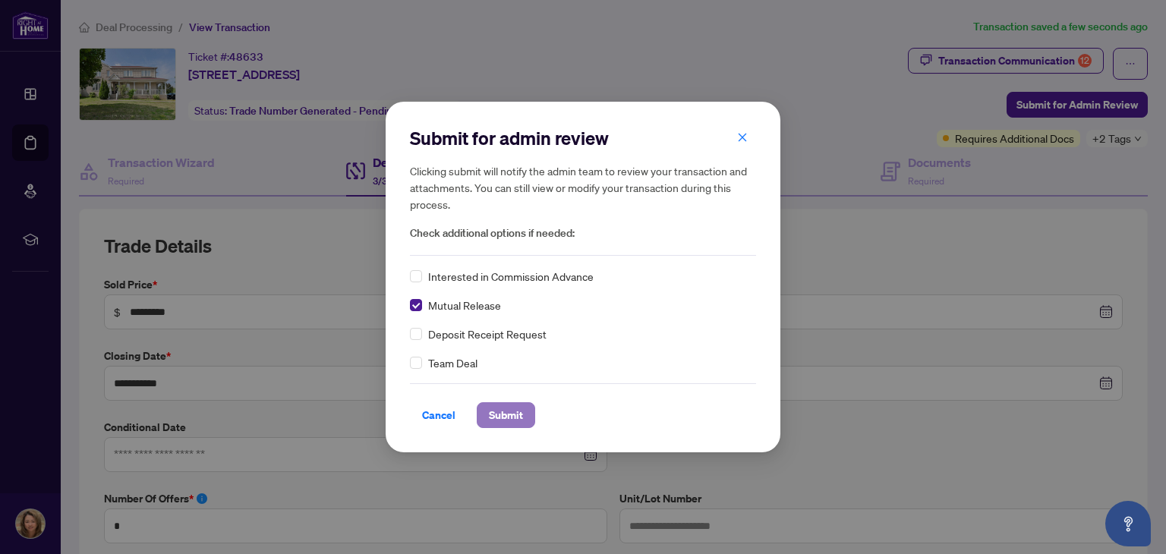
click at [504, 416] on span "Submit" at bounding box center [506, 415] width 34 height 24
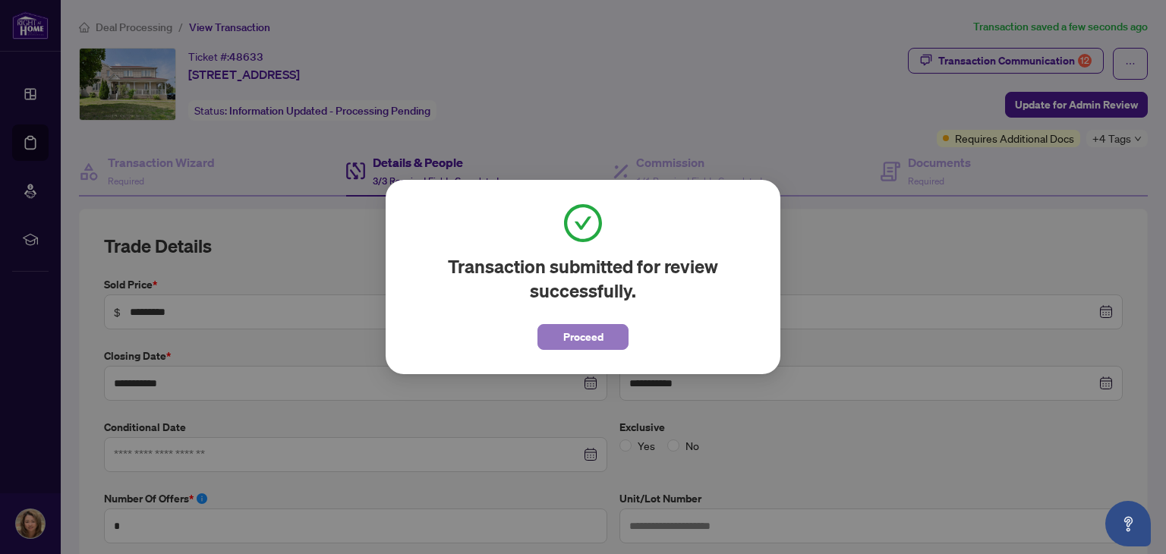
click at [568, 334] on span "Proceed" at bounding box center [583, 337] width 40 height 24
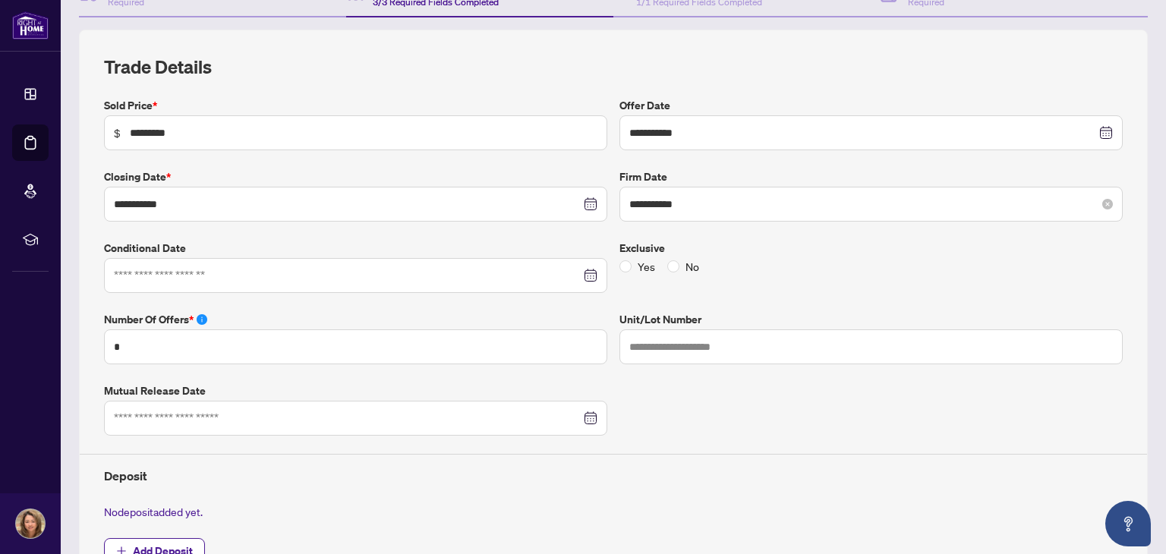
scroll to position [206, 0]
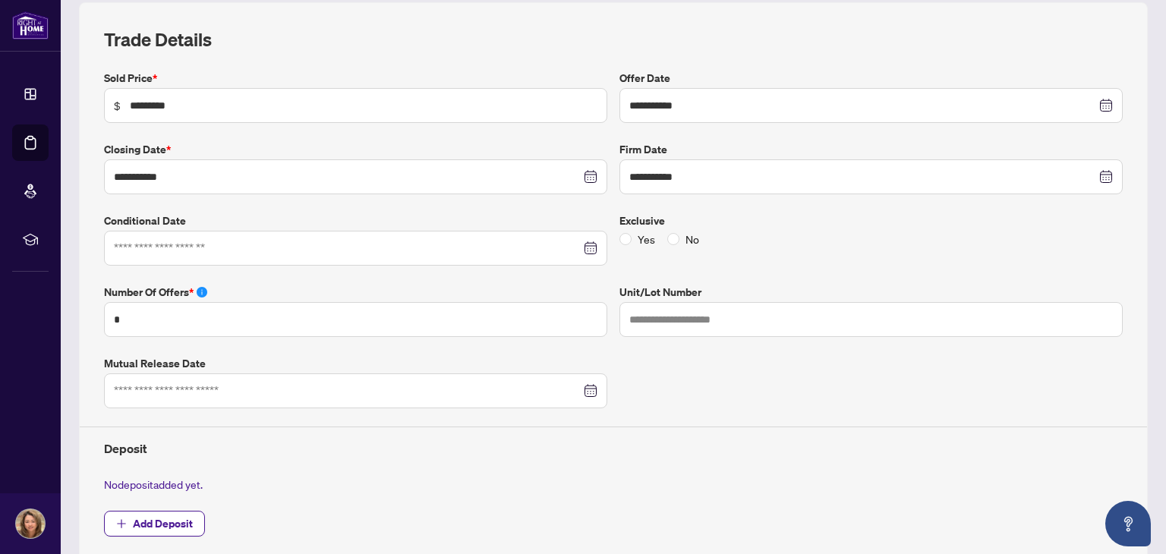
click at [588, 388] on div at bounding box center [356, 391] width 484 height 17
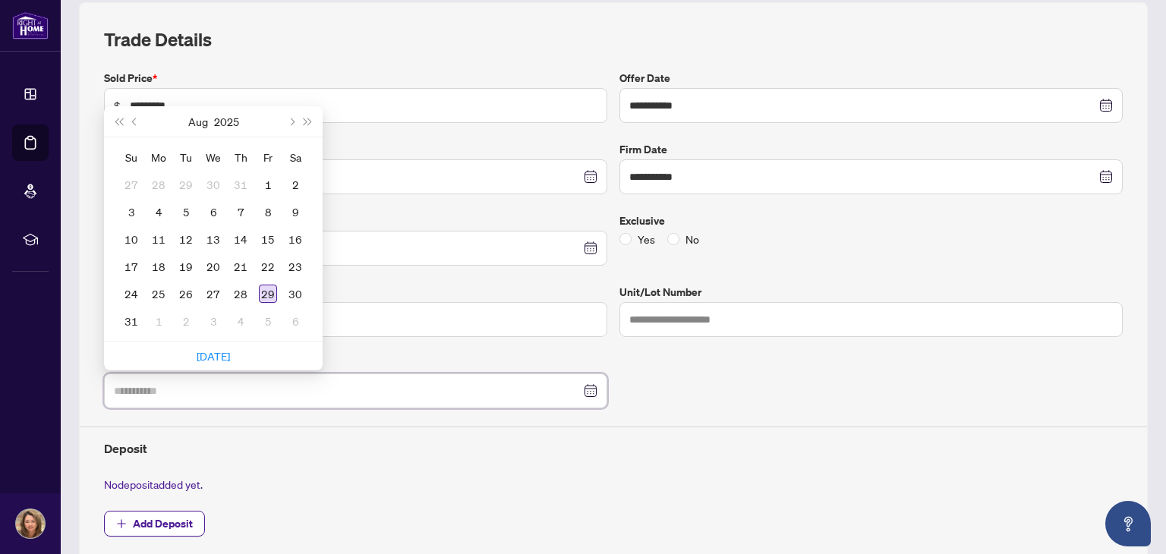
type input "**********"
click at [266, 293] on div "29" at bounding box center [268, 294] width 18 height 18
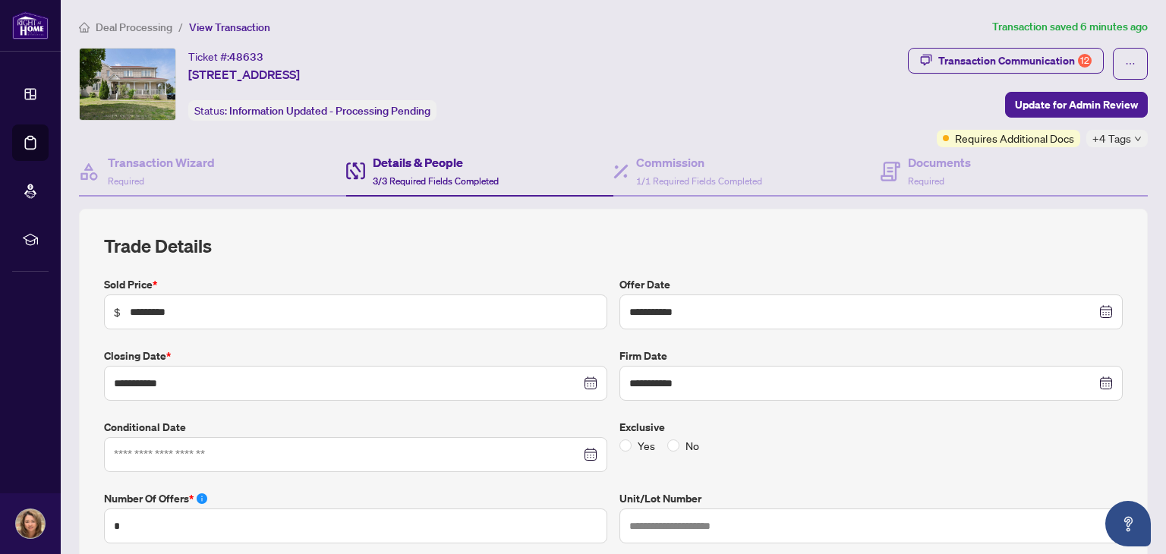
scroll to position [0, 0]
click at [1076, 104] on span "Update for Admin Review" at bounding box center [1076, 105] width 123 height 24
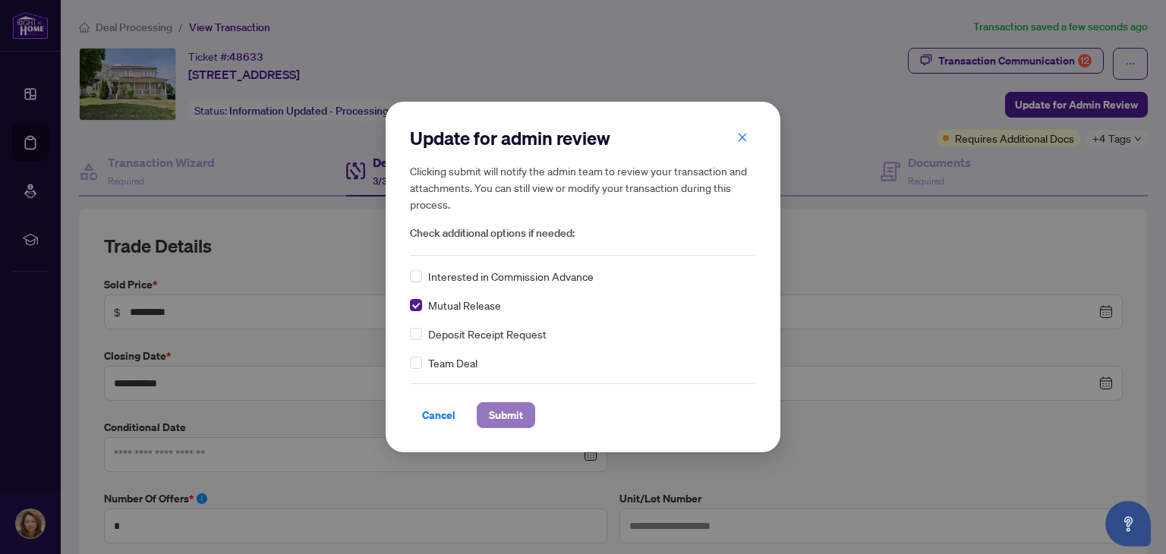
click at [508, 411] on span "Submit" at bounding box center [506, 415] width 34 height 24
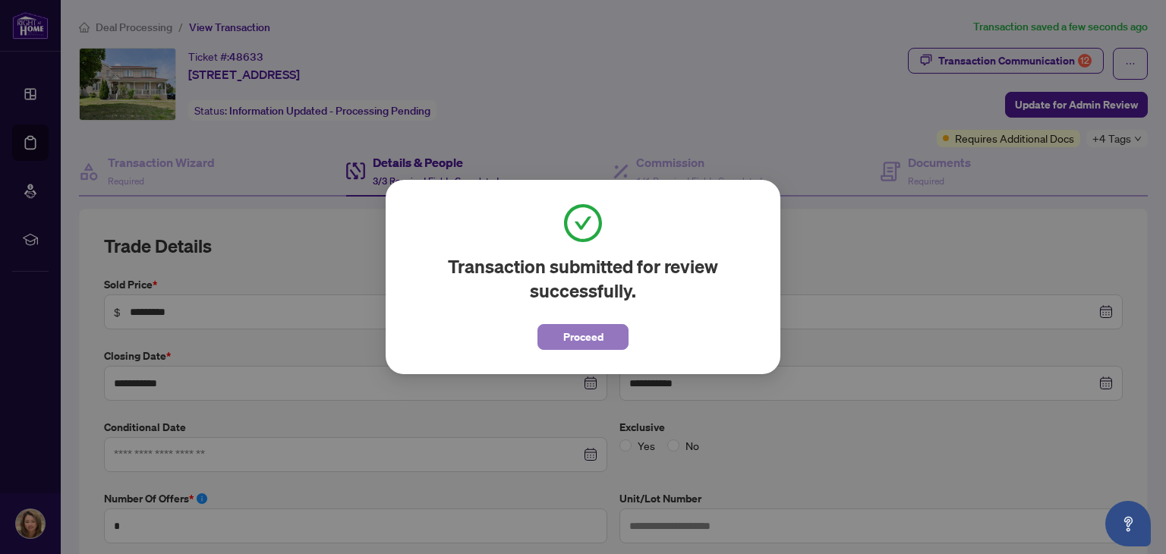
click at [610, 346] on button "Proceed" at bounding box center [582, 337] width 91 height 26
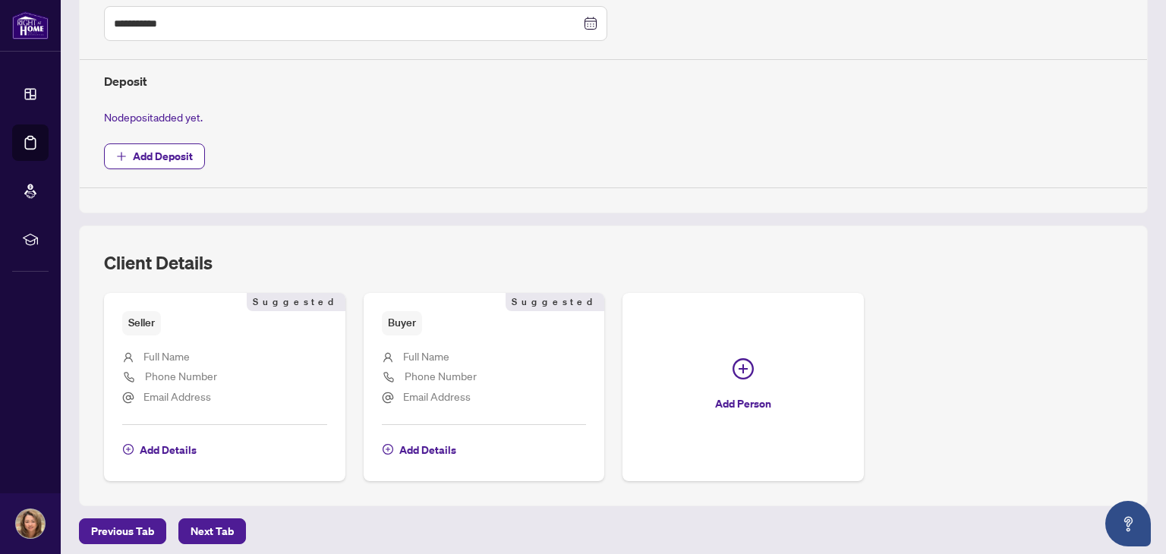
scroll to position [577, 0]
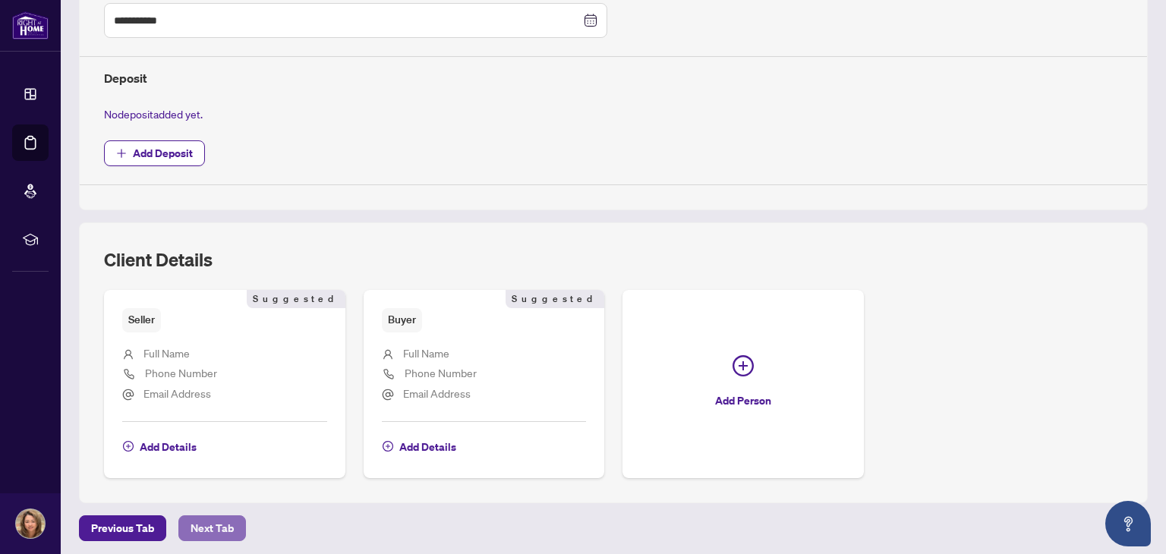
click at [218, 522] on span "Next Tab" at bounding box center [212, 528] width 43 height 24
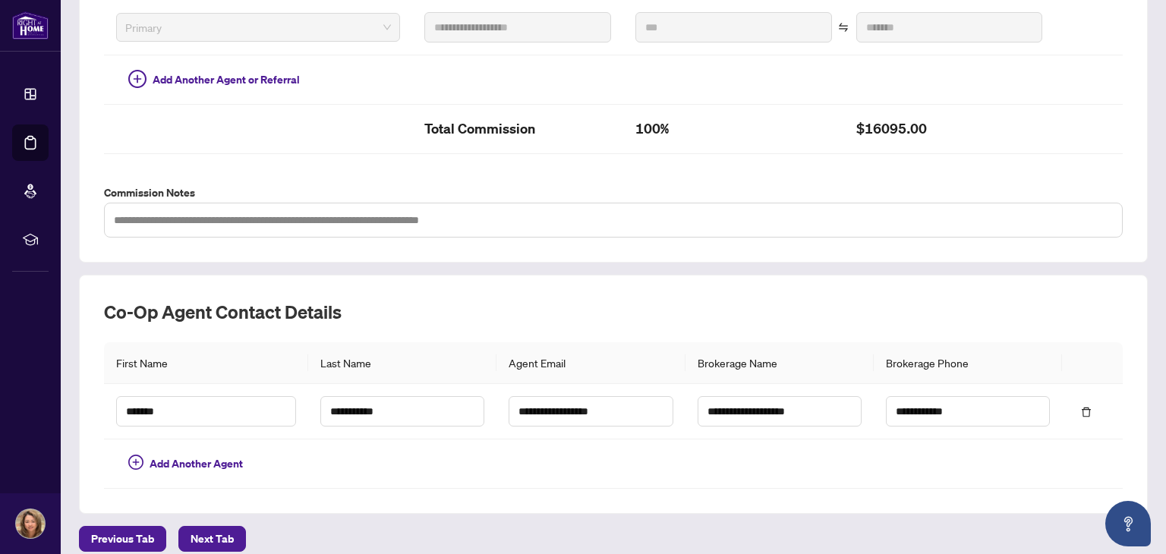
scroll to position [444, 0]
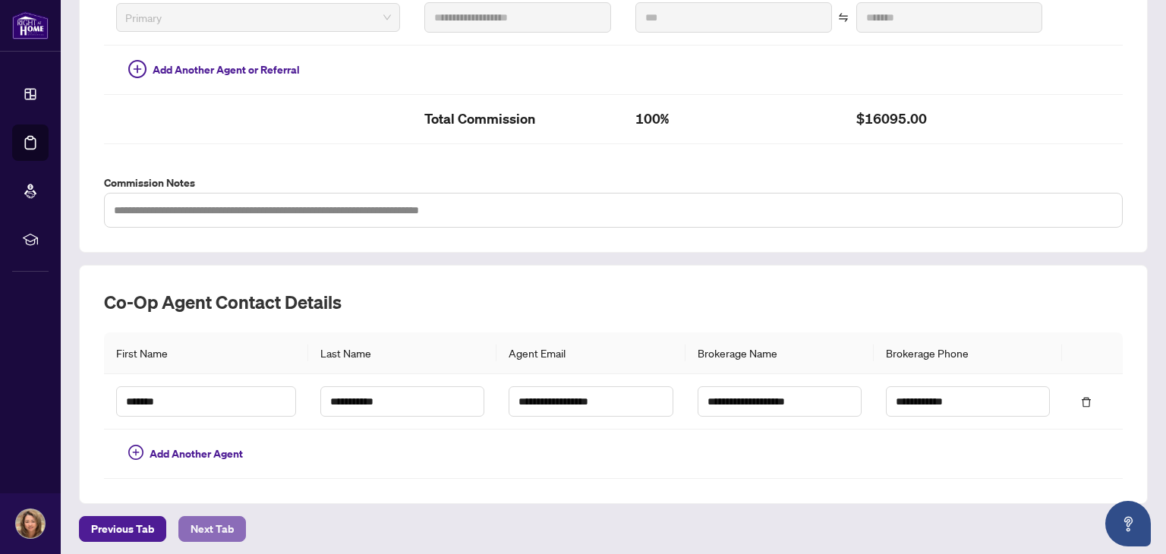
click at [216, 528] on span "Next Tab" at bounding box center [212, 529] width 43 height 24
